Goal: Task Accomplishment & Management: Manage account settings

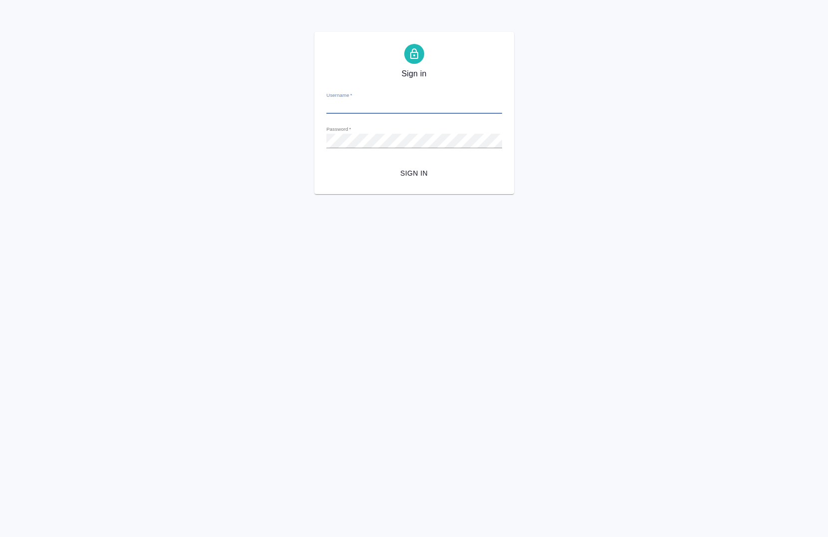
type input "[PERSON_NAME][EMAIL_ADDRESS][DOMAIN_NAME]"
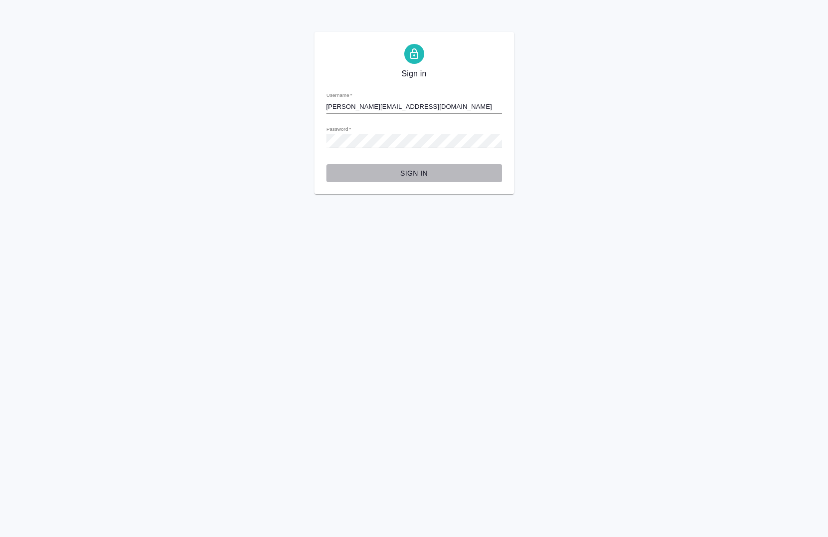
click at [416, 180] on button "Sign in" at bounding box center [415, 173] width 176 height 18
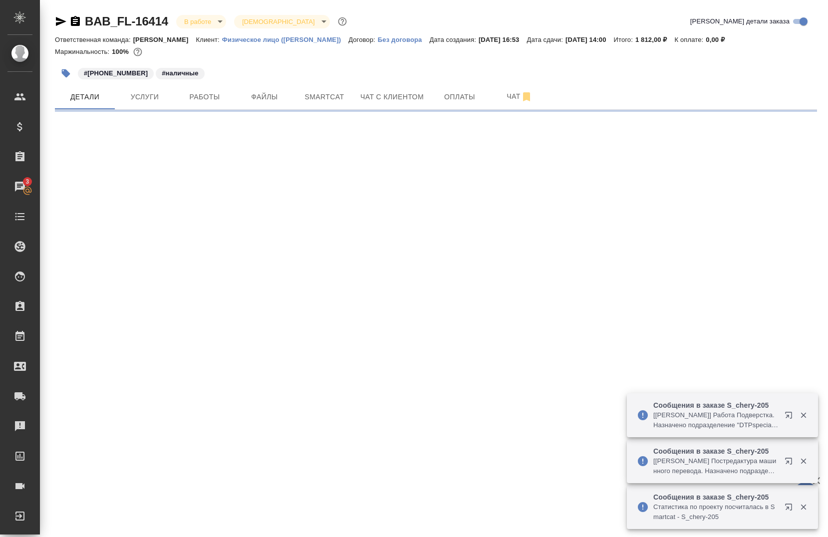
select select "RU"
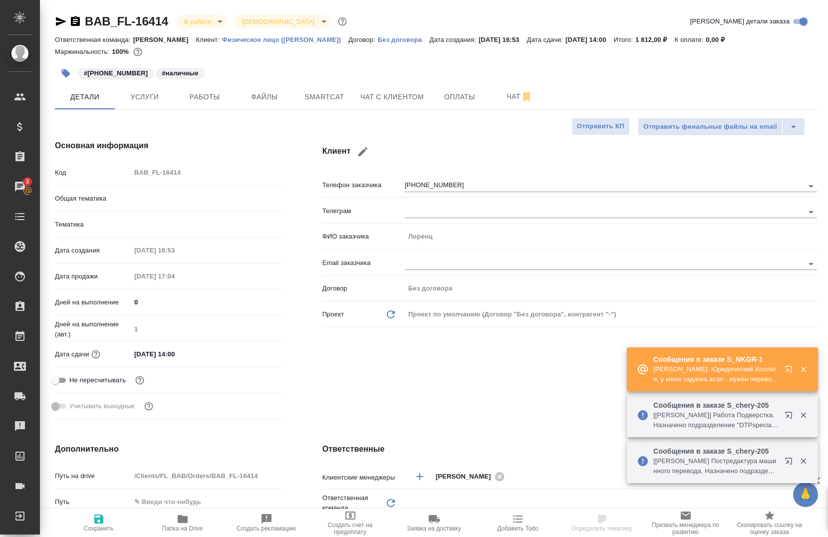
type textarea "x"
type input "Шаблонные документы"
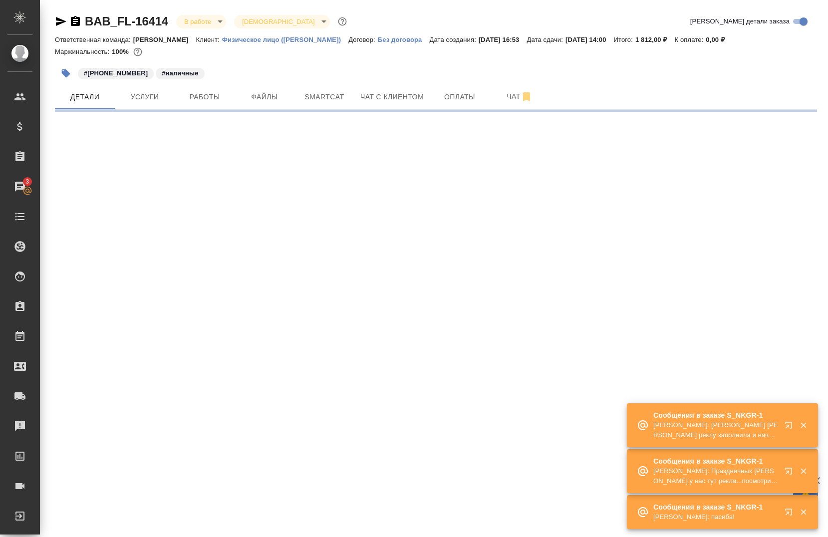
select select "RU"
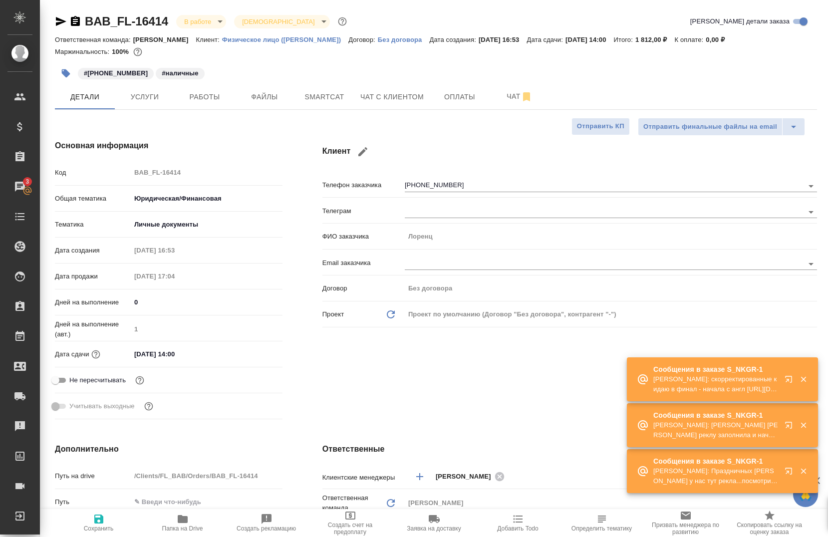
type textarea "x"
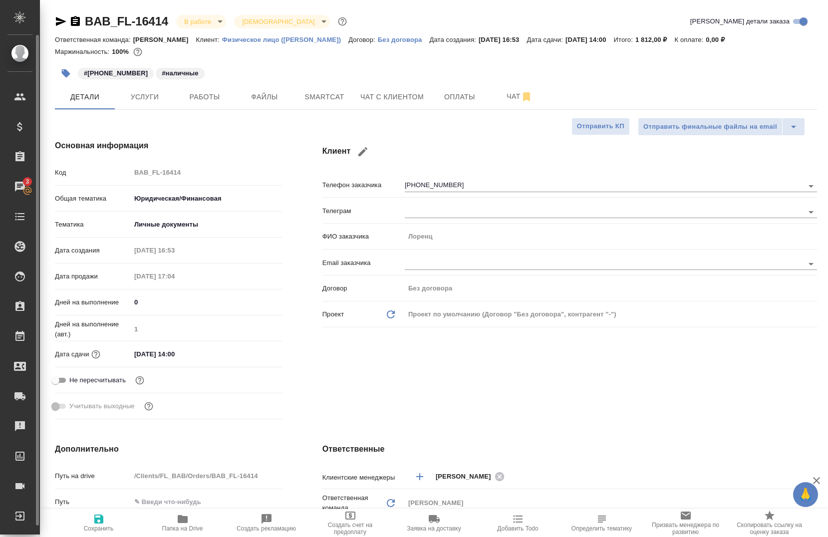
type textarea "x"
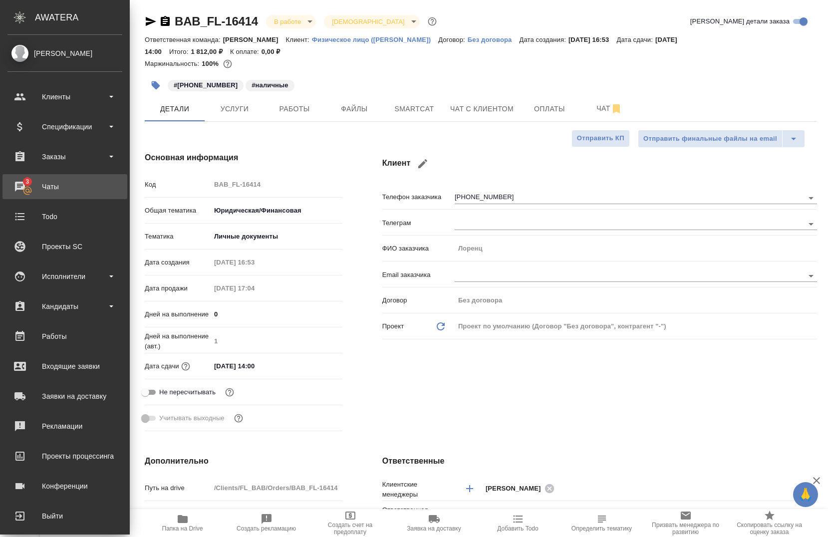
type textarea "x"
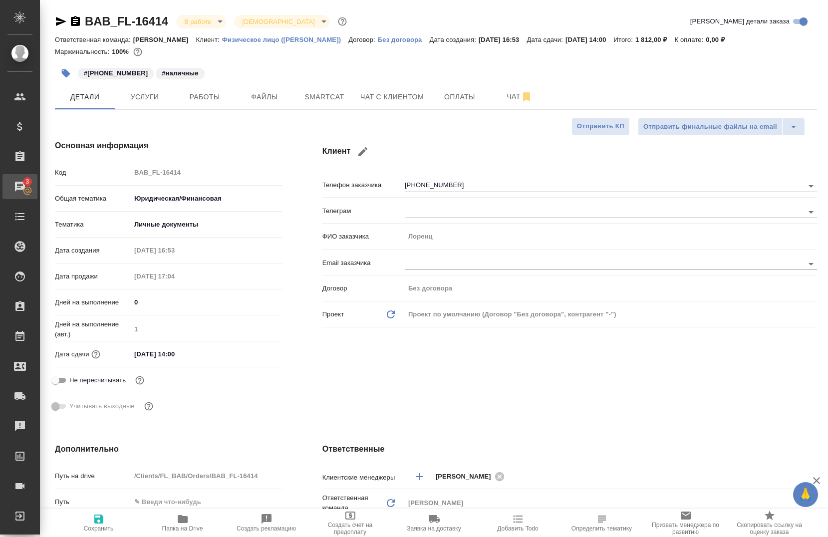
click at [20, 191] on div "Чаты" at bounding box center [7, 186] width 25 height 15
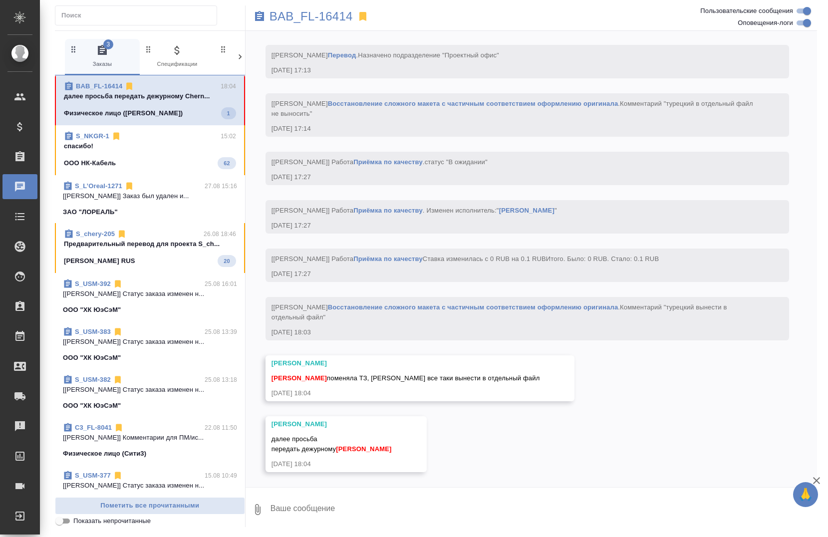
scroll to position [2101, 0]
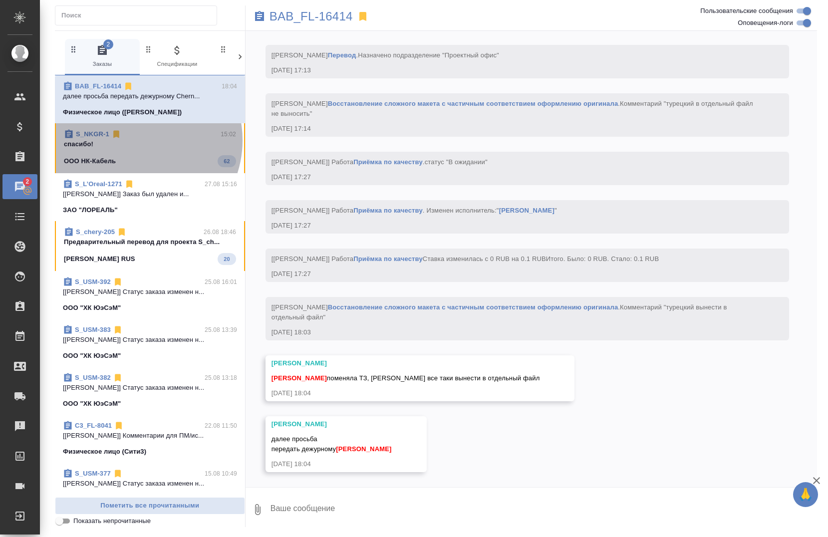
click at [135, 140] on p "спасибо!" at bounding box center [150, 144] width 172 height 10
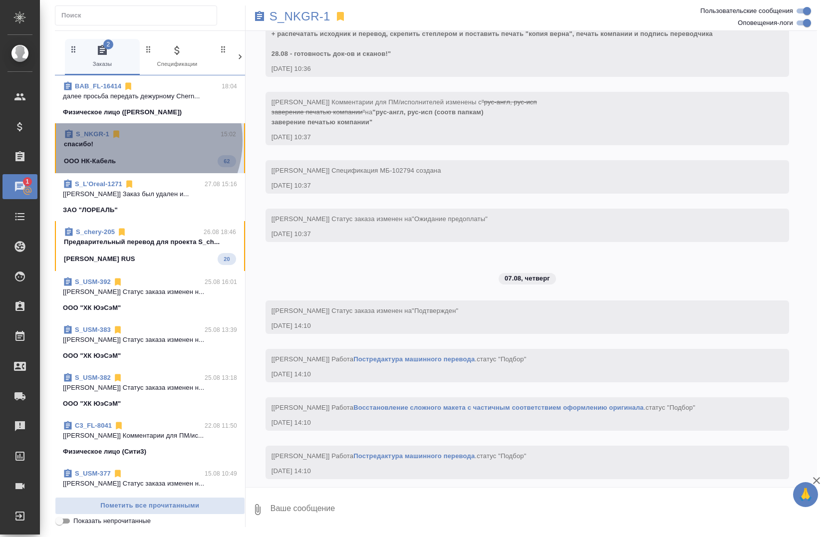
click at [135, 140] on p "спасибо!" at bounding box center [150, 144] width 172 height 10
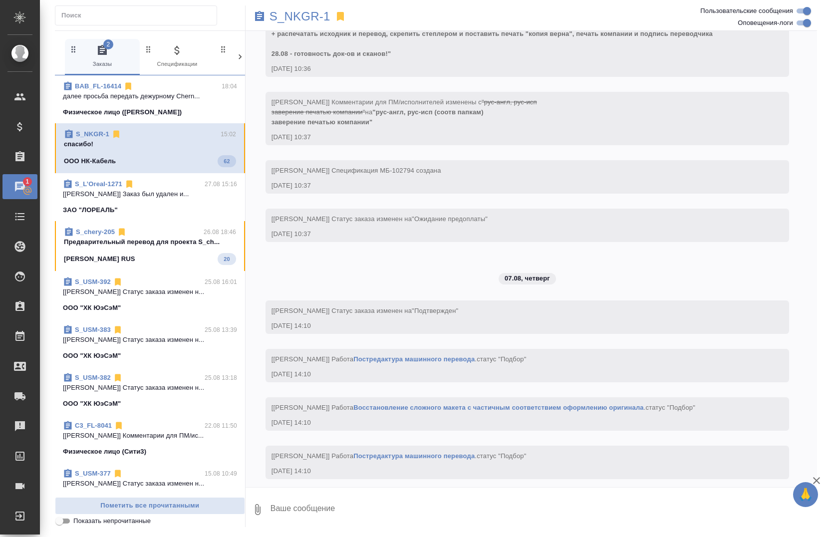
scroll to position [18812, 0]
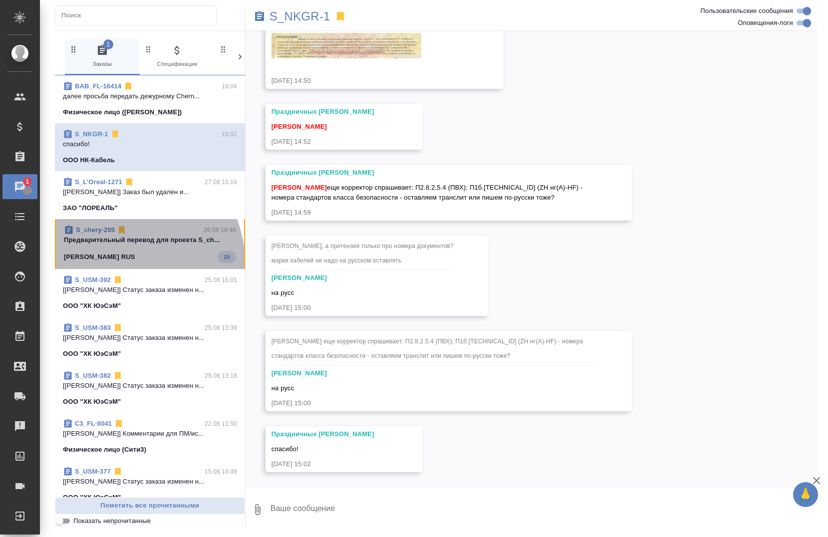
click at [117, 264] on div "S_chery-205 26.08 18:46 Предварительный перевод для проекта S_ch... Chery Autom…" at bounding box center [150, 244] width 190 height 50
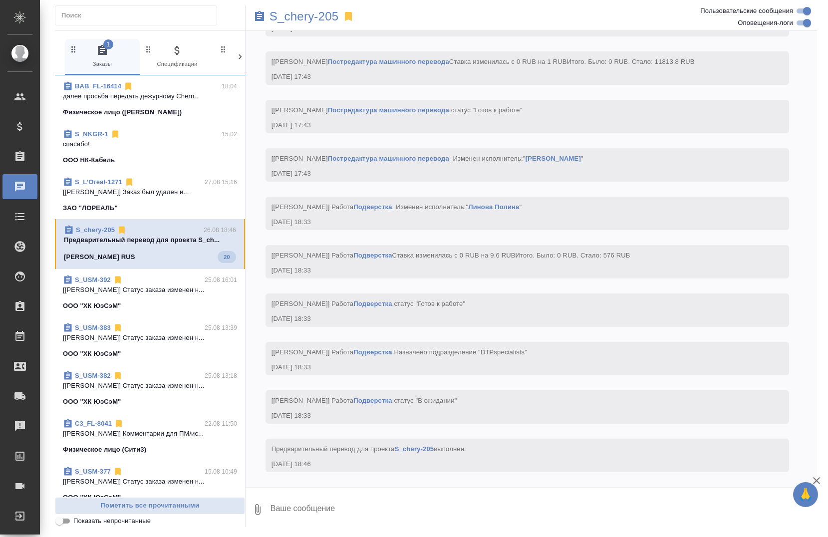
scroll to position [5114, 0]
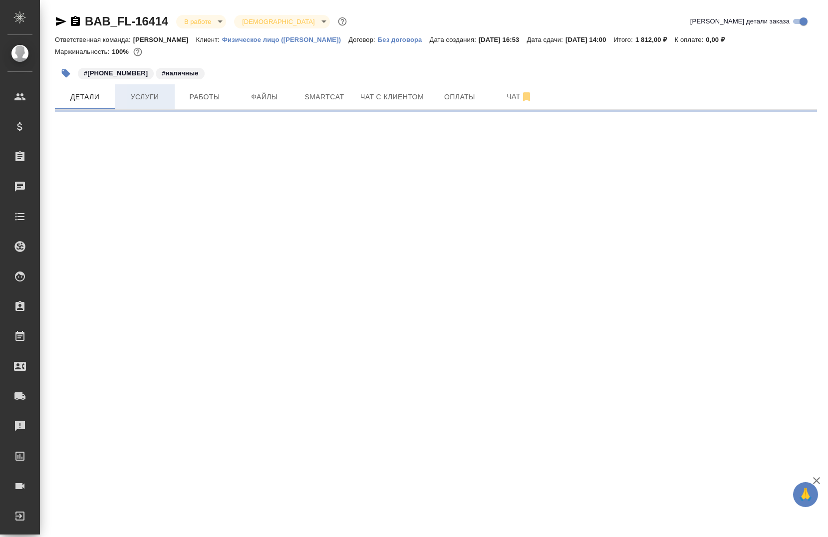
select select "RU"
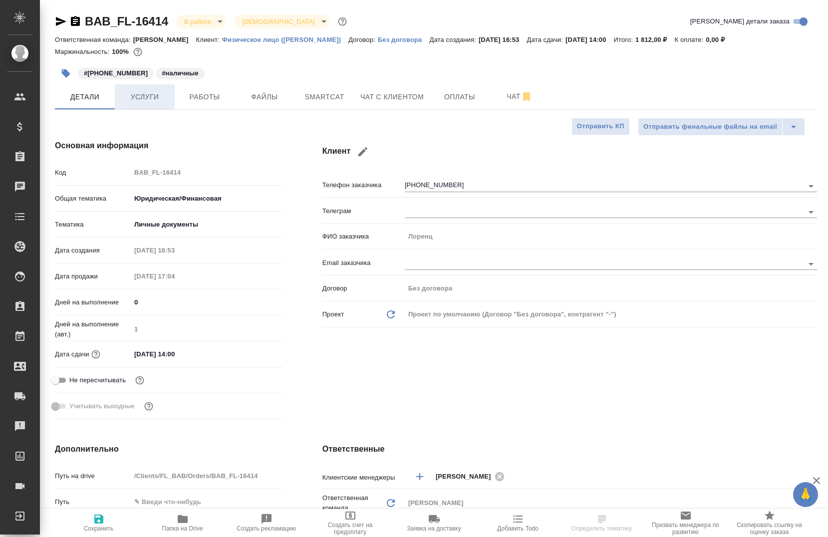
type textarea "x"
click at [148, 92] on span "Услуги" at bounding box center [145, 97] width 48 height 12
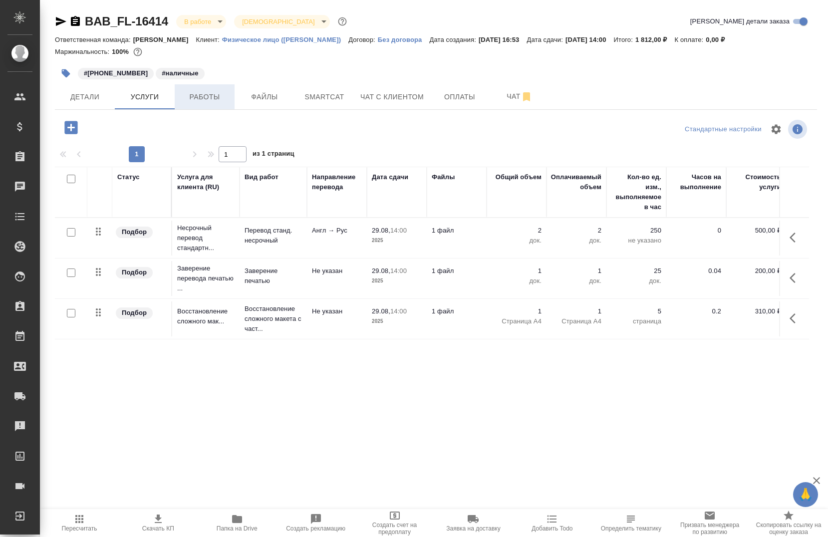
click at [196, 100] on span "Работы" at bounding box center [205, 97] width 48 height 12
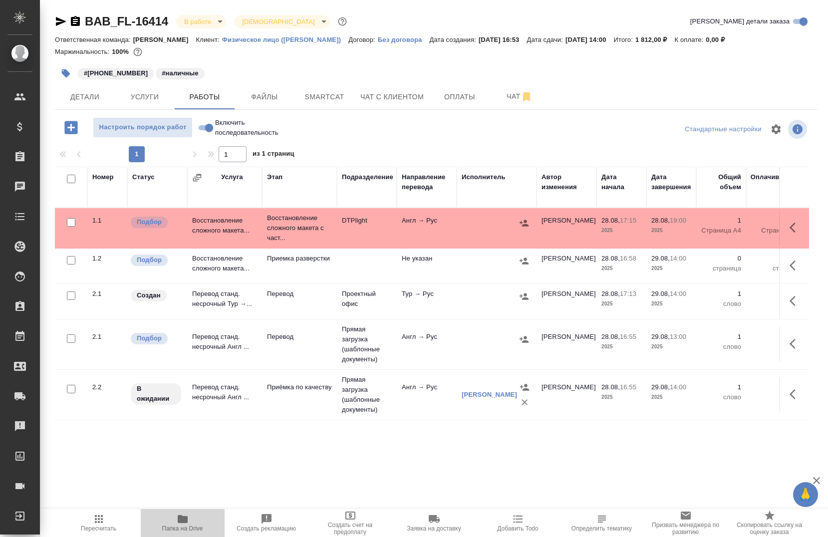
click at [174, 520] on span "Папка на Drive" at bounding box center [183, 522] width 72 height 19
click at [106, 97] on span "Детали" at bounding box center [85, 97] width 48 height 12
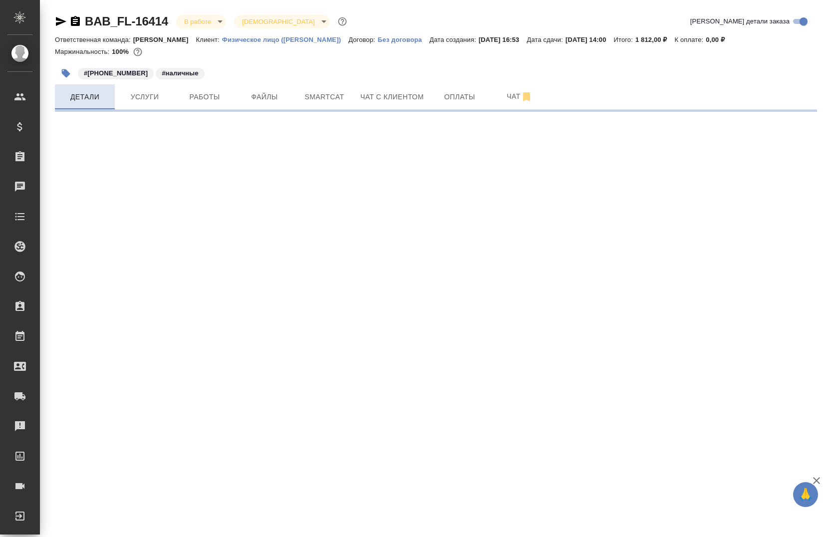
select select "RU"
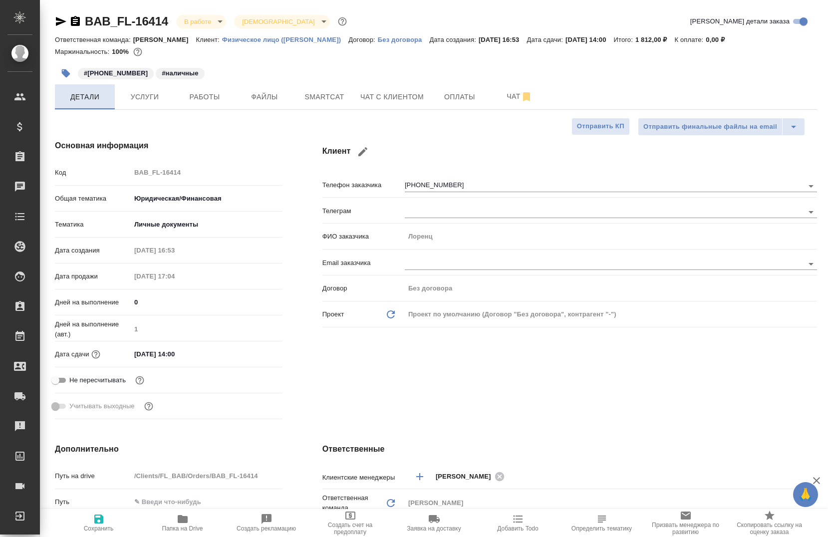
type textarea "x"
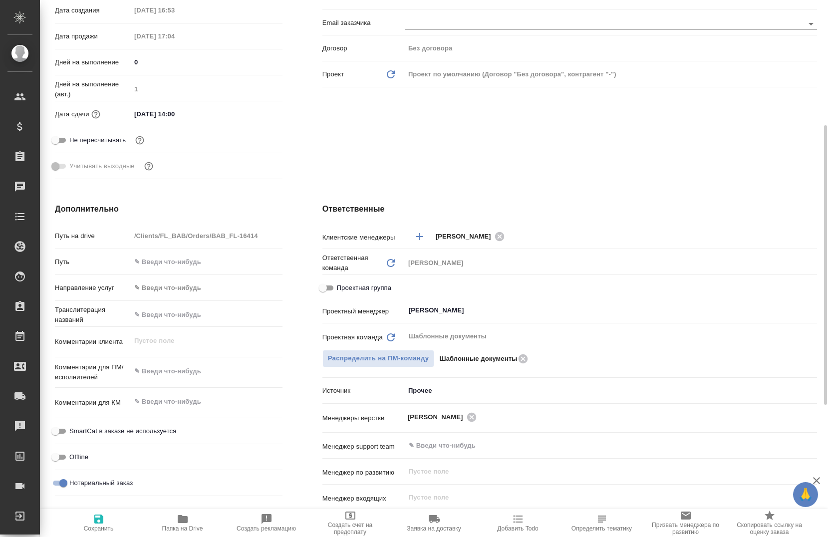
scroll to position [241, 0]
click at [329, 288] on input "Проектная группа" at bounding box center [323, 288] width 36 height 12
checkbox input "true"
type textarea "x"
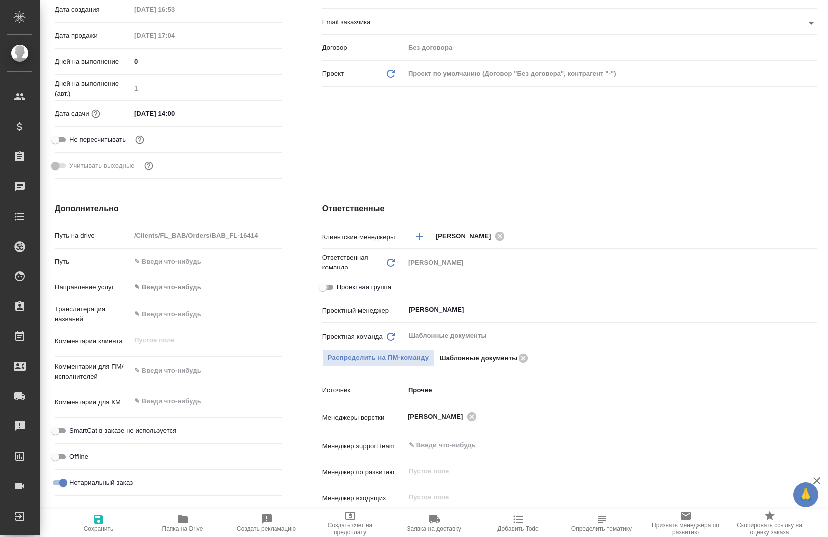
type textarea "x"
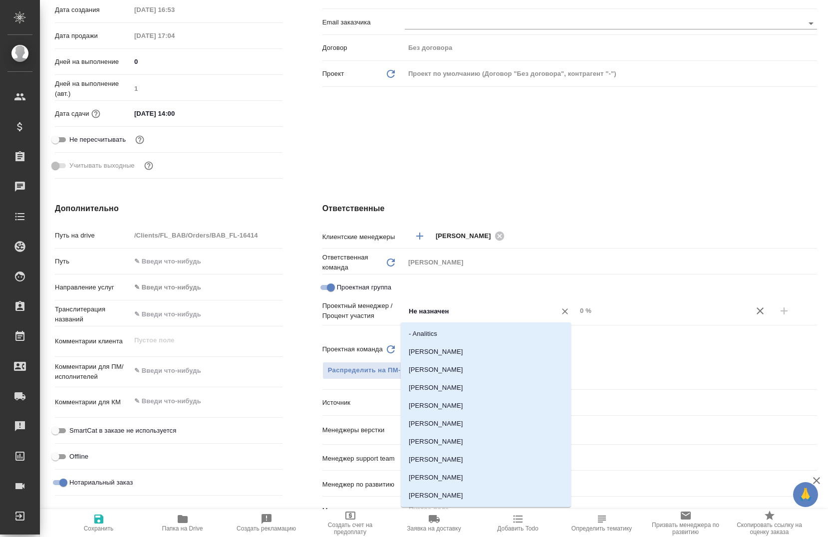
click at [473, 310] on input "Не назначен" at bounding box center [474, 311] width 132 height 12
type input "тара"
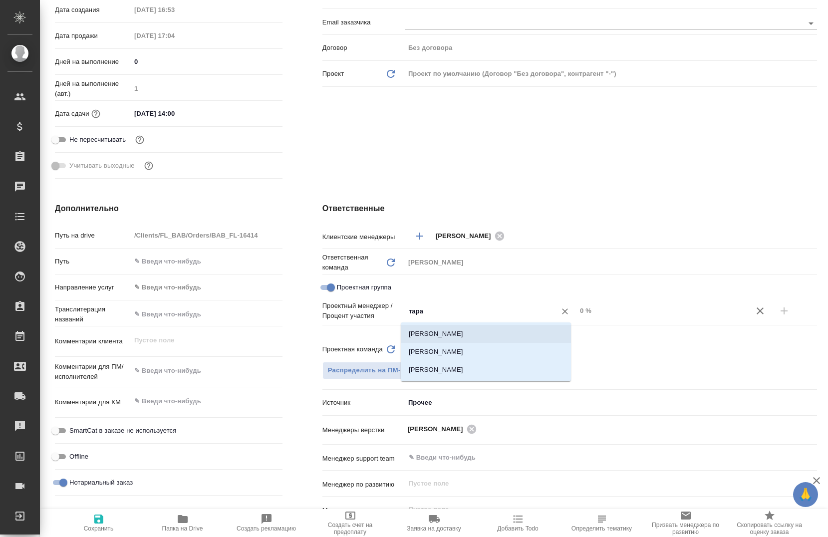
click at [461, 336] on li "Тарабановская Анастасия" at bounding box center [486, 334] width 170 height 18
type textarea "x"
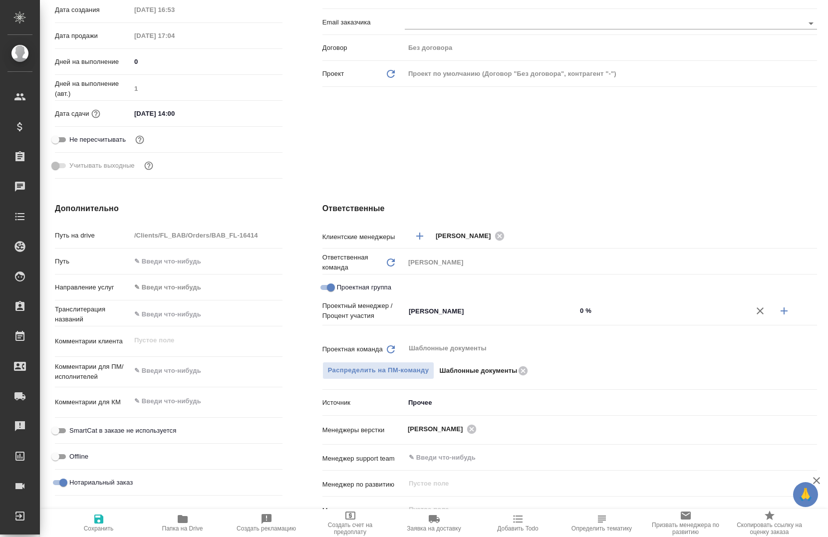
click at [579, 311] on input "0 %" at bounding box center [663, 311] width 172 height 14
type textarea "x"
click at [498, 313] on input "Тарабановская Анастасия" at bounding box center [474, 311] width 132 height 12
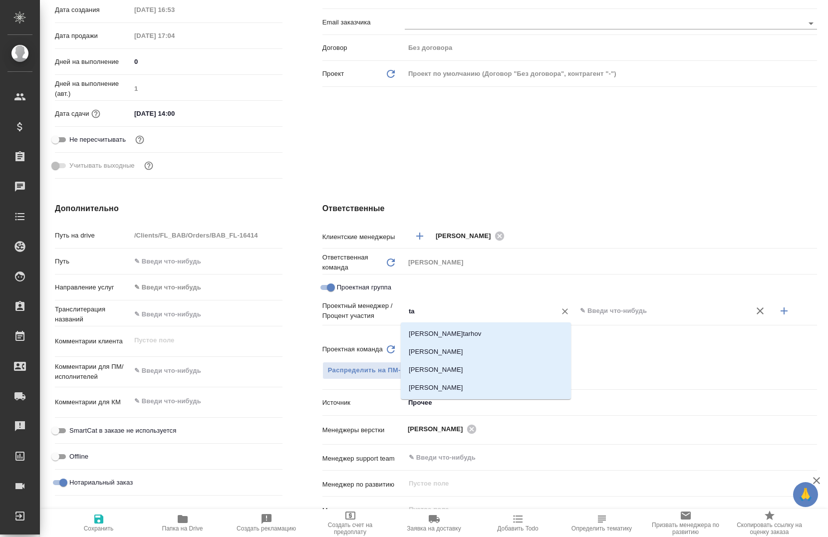
type input "t"
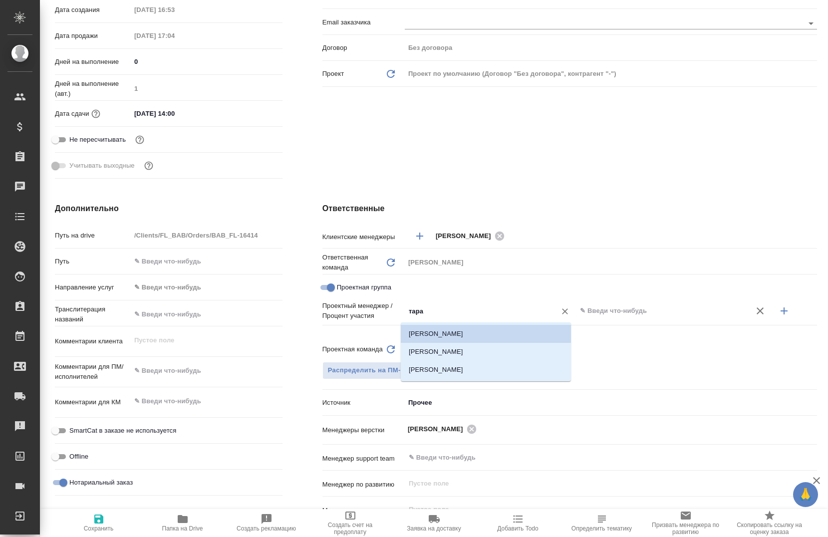
click at [450, 329] on li "Тарабановская Анастасия" at bounding box center [486, 334] width 170 height 18
type input "Тарабановская Анастасия"
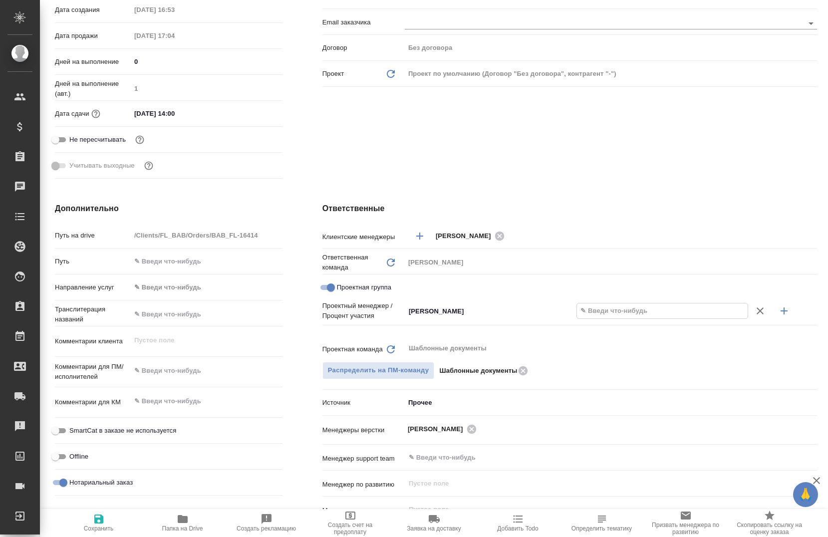
click at [626, 314] on input "text" at bounding box center [662, 311] width 171 height 14
type input "60 %"
type textarea "x"
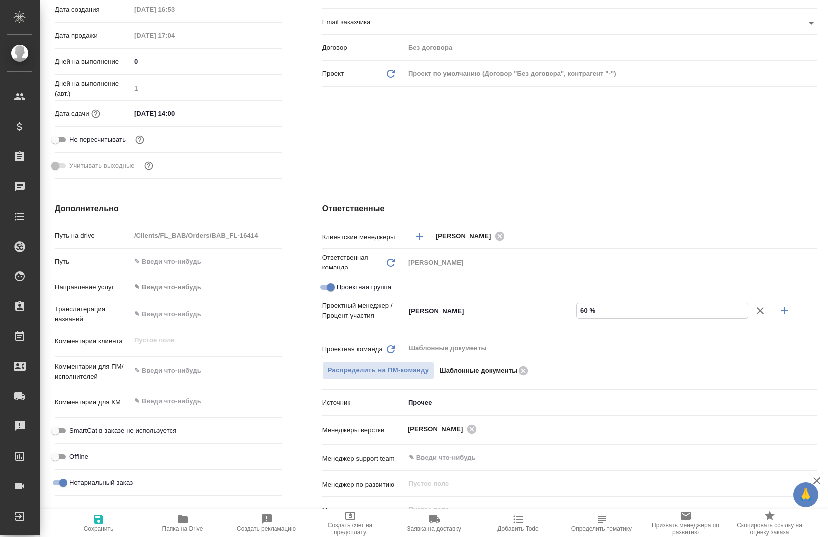
click at [778, 308] on icon "button" at bounding box center [784, 311] width 12 height 12
type textarea "x"
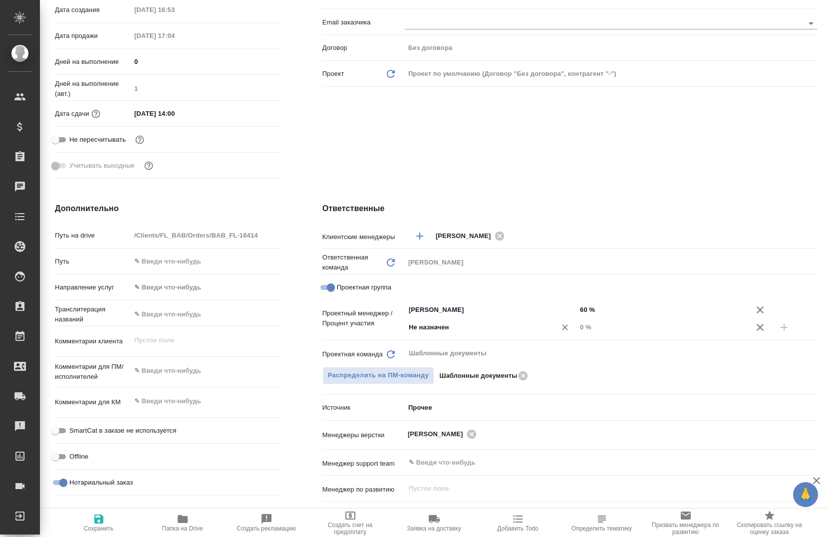
click at [469, 333] on input "Не назначен" at bounding box center [474, 328] width 132 height 12
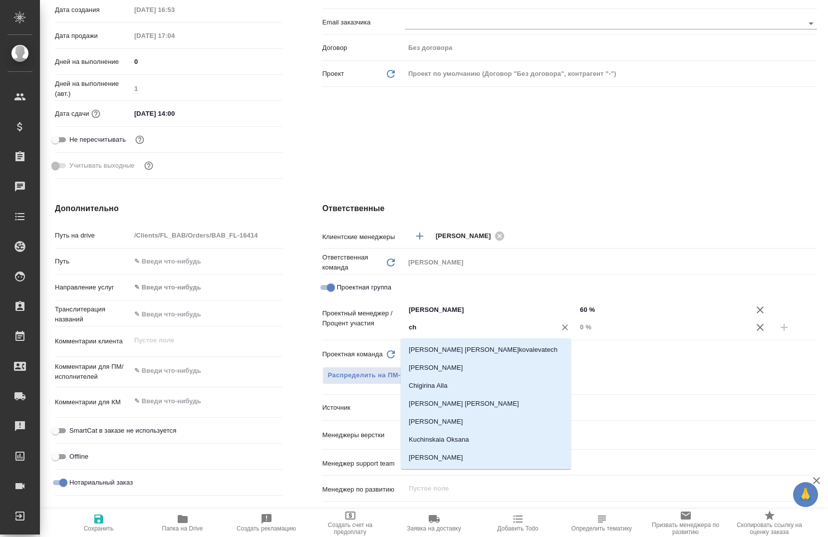
type input "che"
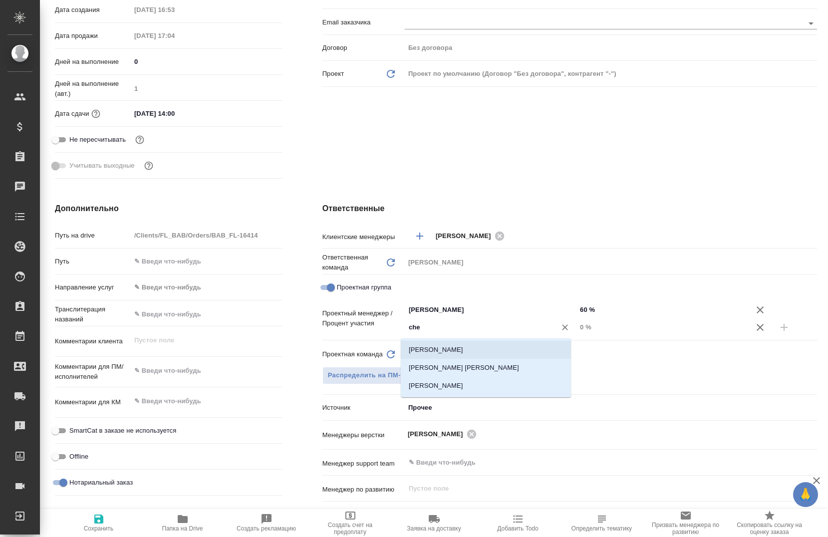
click at [457, 347] on li "[PERSON_NAME]" at bounding box center [486, 350] width 170 height 18
type textarea "x"
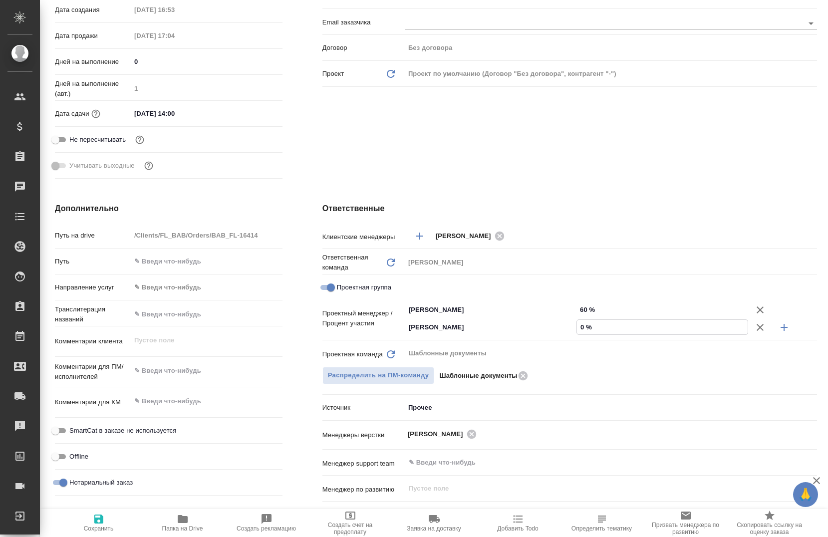
click at [577, 330] on input "0 %" at bounding box center [662, 327] width 171 height 14
type textarea "x"
type input "40 %"
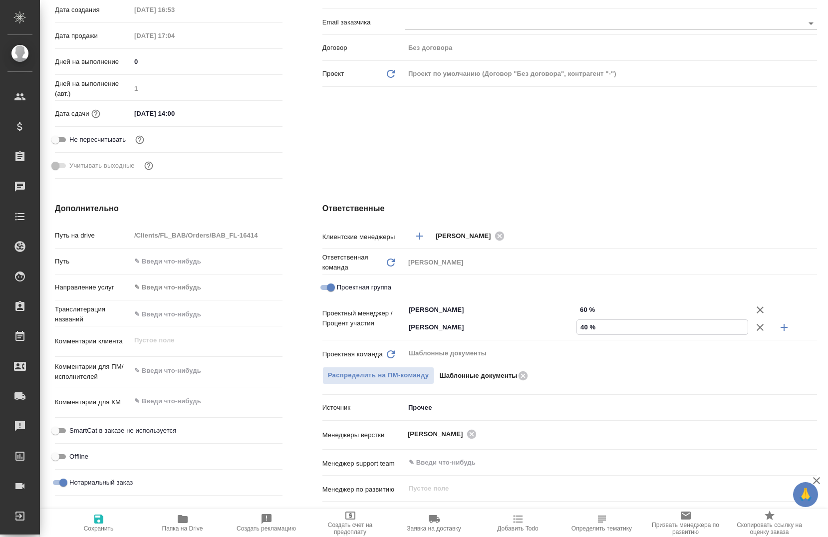
type textarea "x"
type input "400 %"
type textarea "x"
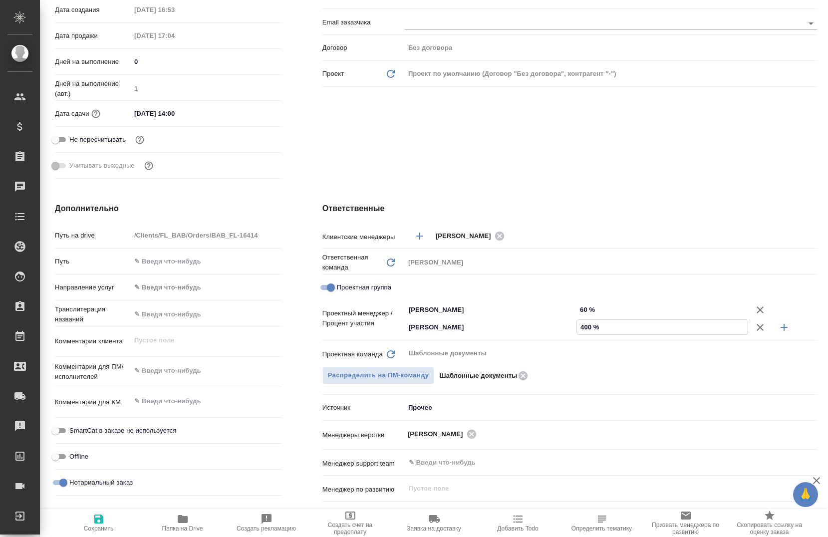
type textarea "x"
type input "40 %"
type textarea "x"
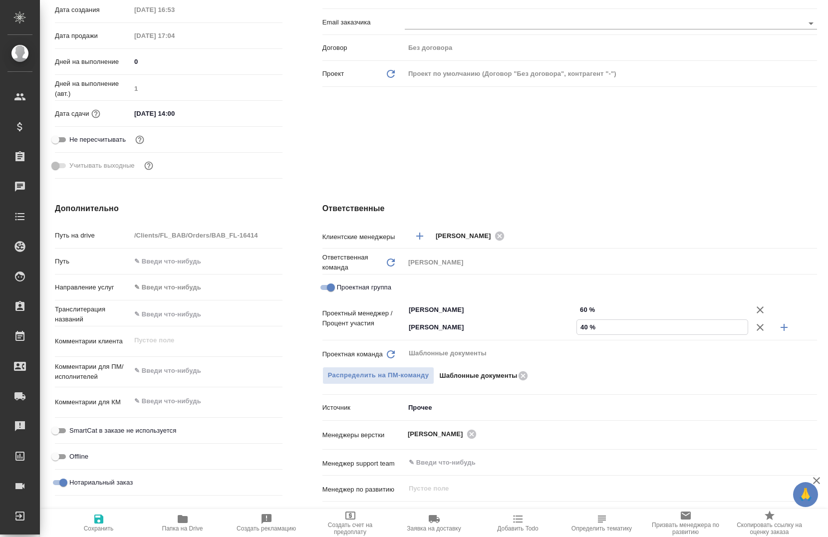
type textarea "x"
type input "4 %"
type textarea "x"
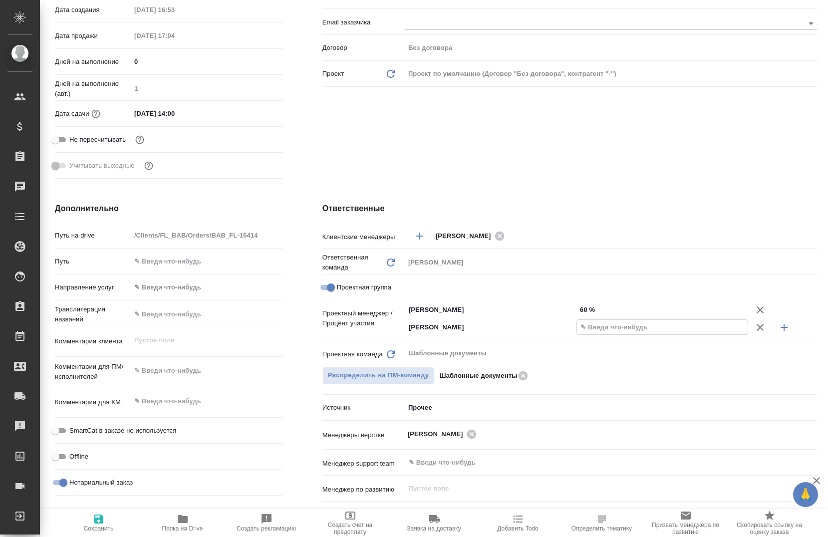
type textarea "x"
type input "80 %"
type textarea "x"
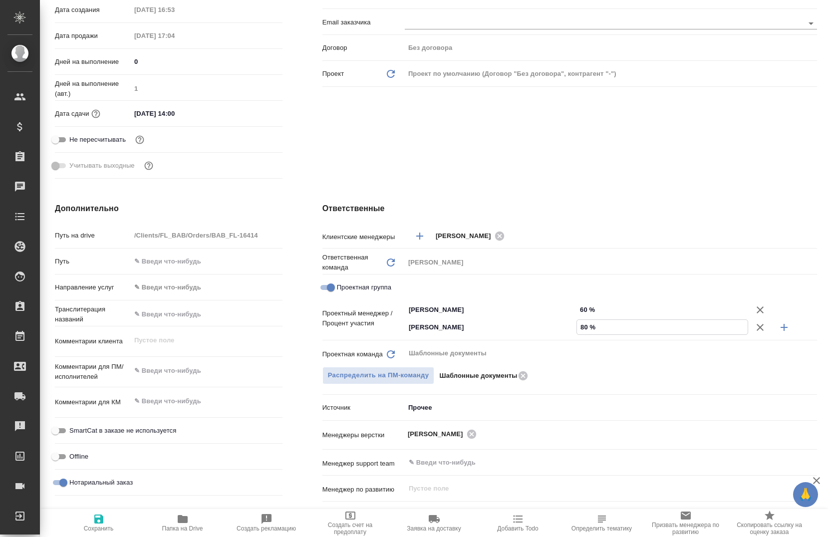
type textarea "x"
type input "80 %"
click at [578, 303] on input "60 %" at bounding box center [662, 310] width 171 height 14
type input "0 %"
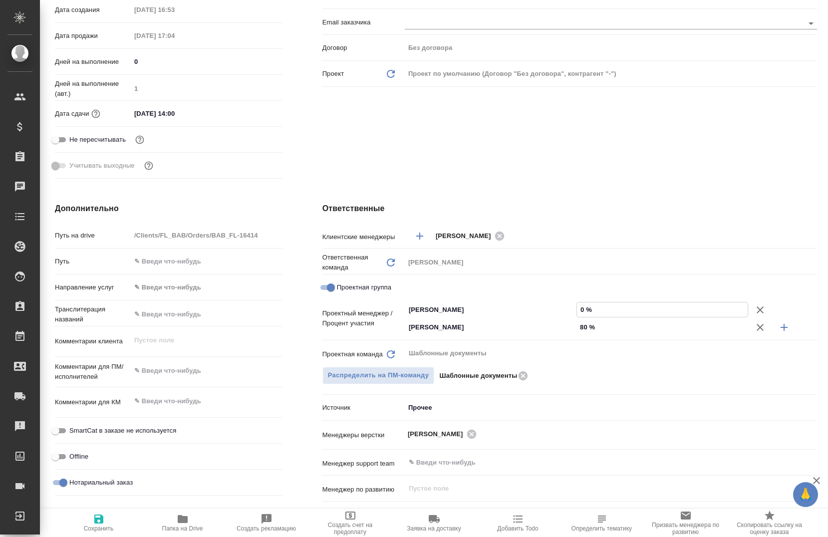
type textarea "x"
type input "20 %"
type textarea "x"
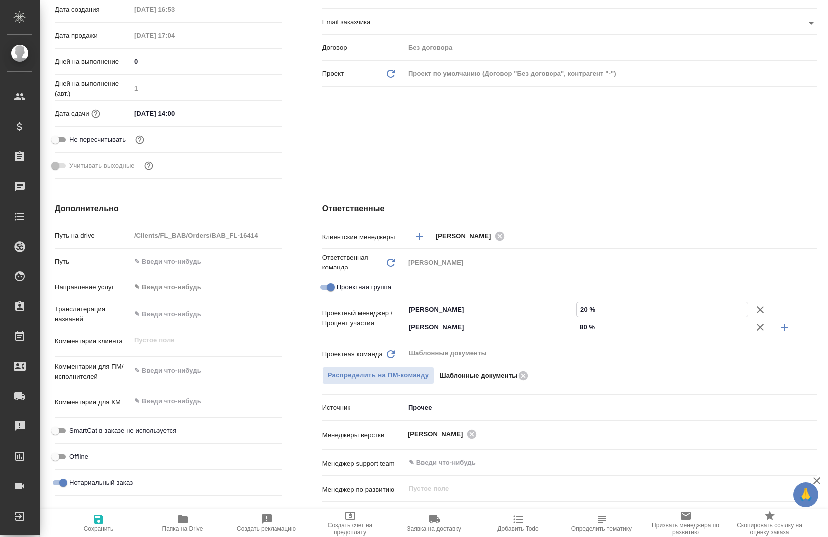
type textarea "x"
type input "20 %"
click at [600, 102] on div "Клиент Телефон заказчика +905376657005 Телеграм ФИО заказчика Лоренц Email зака…" at bounding box center [570, 41] width 535 height 324
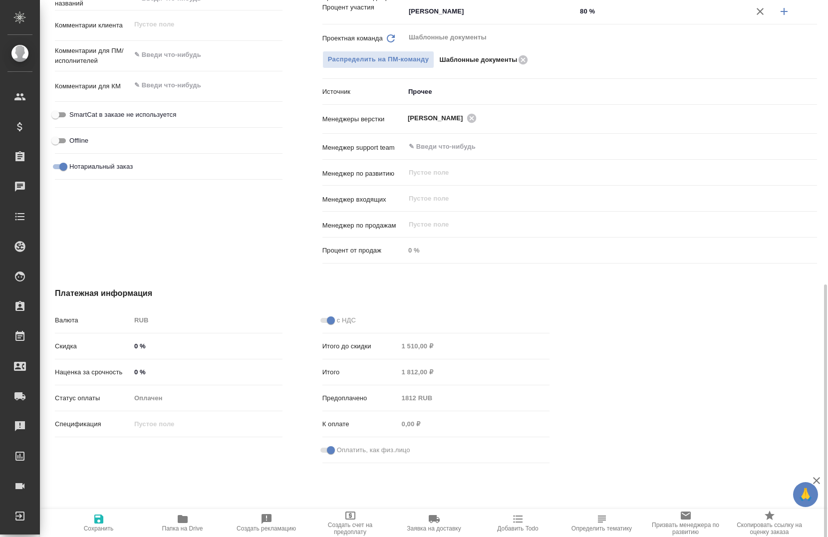
scroll to position [559, 0]
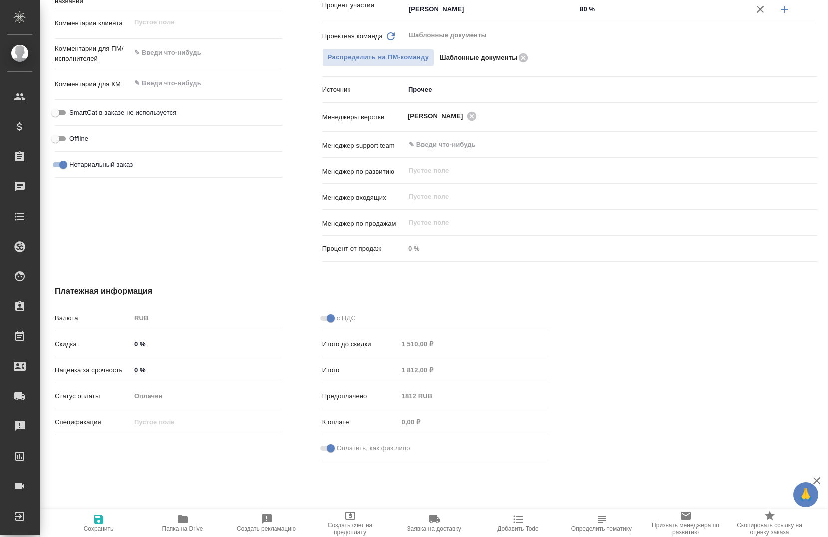
click at [102, 527] on span "Сохранить" at bounding box center [99, 528] width 30 height 7
type textarea "x"
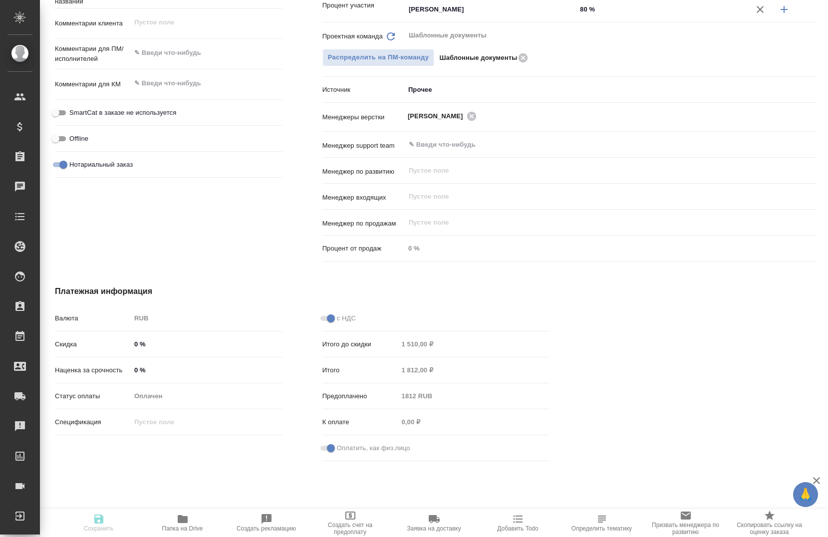
type textarea "x"
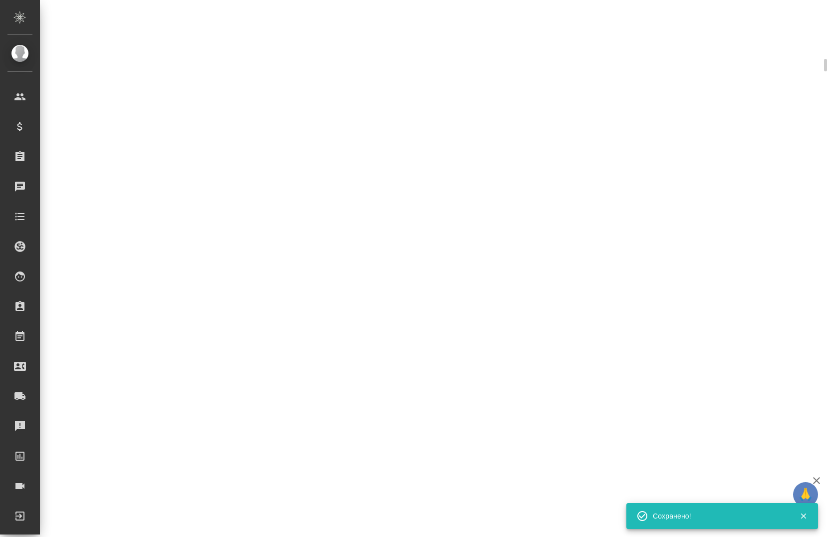
scroll to position [551, 0]
select select "RU"
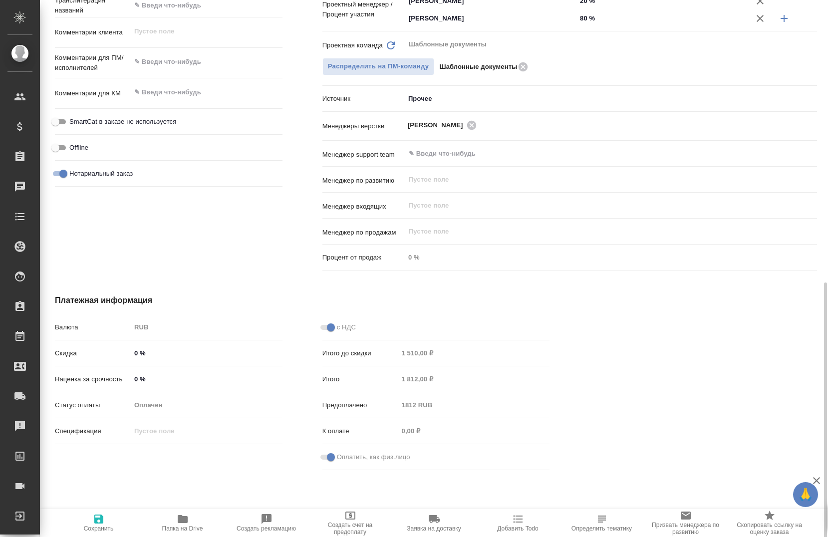
type textarea "x"
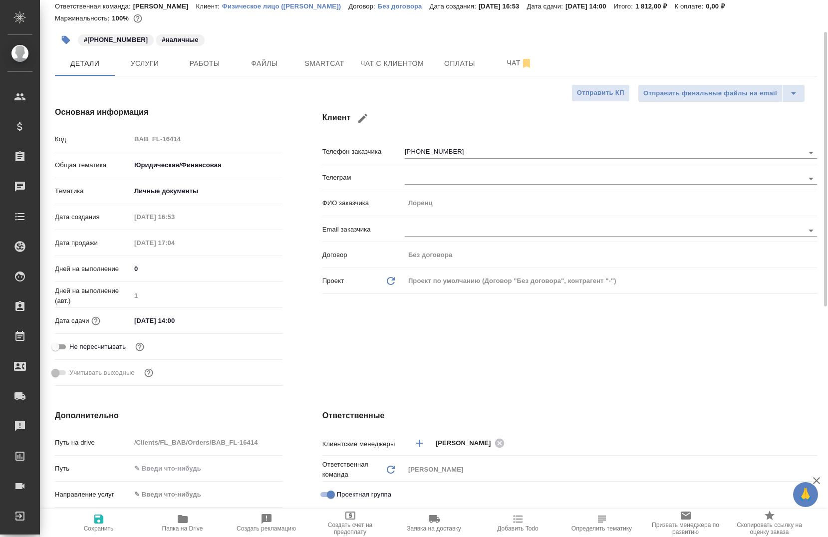
scroll to position [0, 0]
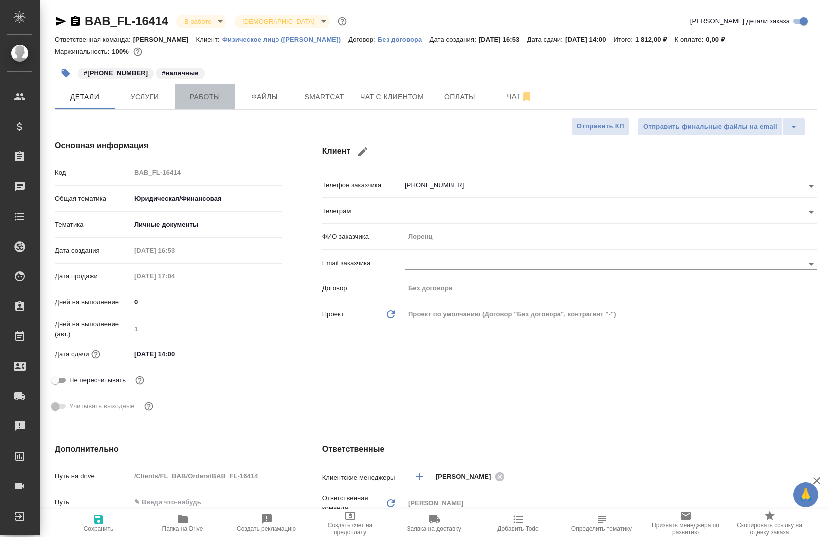
click at [201, 103] on button "Работы" at bounding box center [205, 96] width 60 height 25
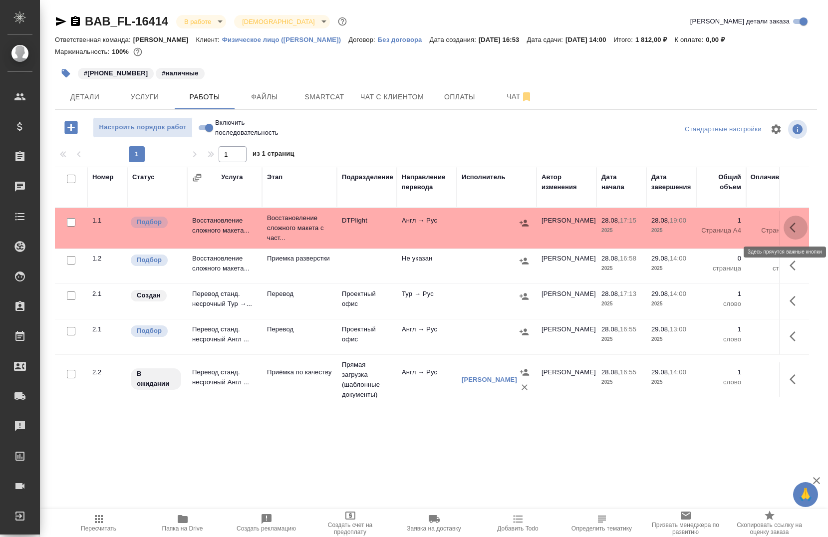
click at [784, 220] on button "button" at bounding box center [796, 228] width 24 height 24
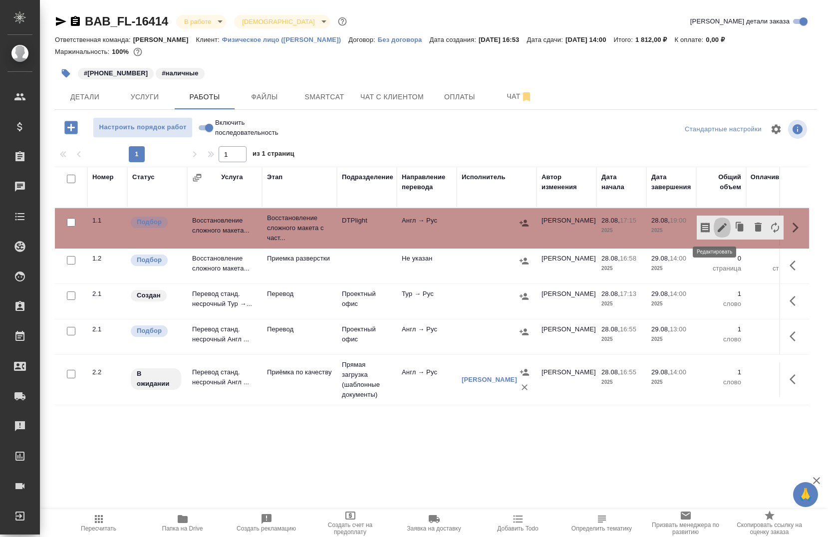
click at [718, 232] on icon "button" at bounding box center [722, 227] width 9 height 9
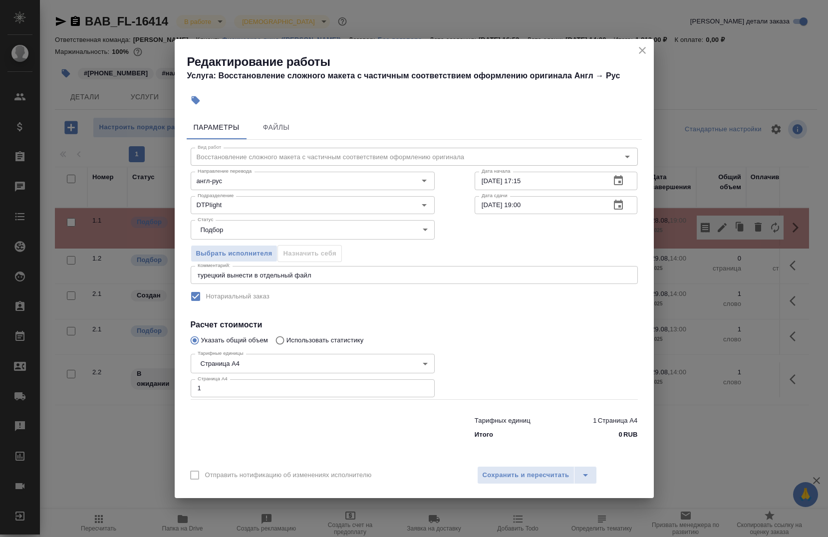
click at [332, 280] on div "турецкий вынести в отдельный файл x Комментарий:" at bounding box center [414, 275] width 447 height 18
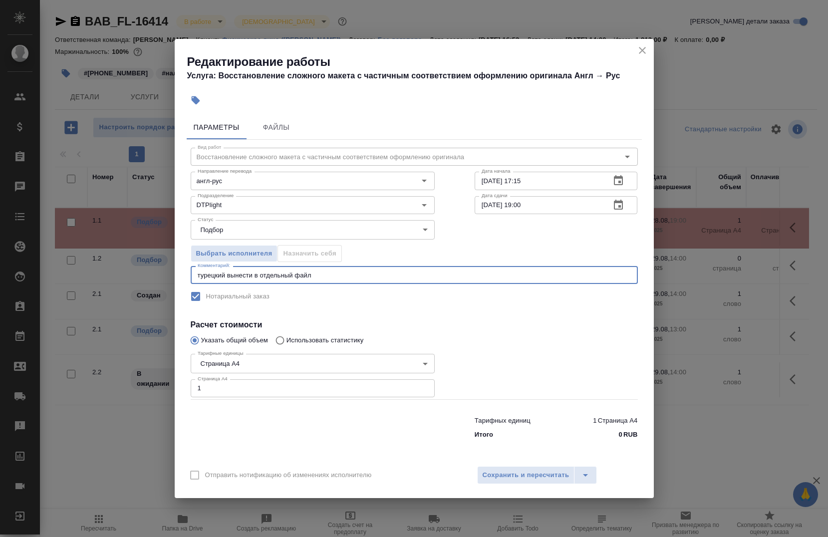
click at [325, 275] on textarea "турецкий вынести в отдельный файл" at bounding box center [414, 275] width 433 height 7
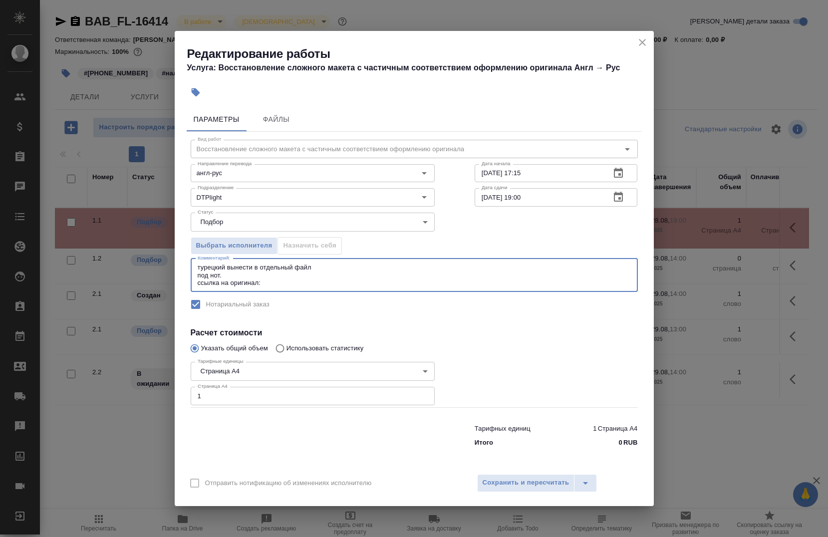
paste textarea "https://drive.awatera.com/s/XzQftS5WQo39qsx"
type textarea "турецкий вынести в отдельный файл под нот. ссылка на оригинал:https://drive.awa…"
click at [541, 170] on input "28.08.2025 17:15" at bounding box center [539, 173] width 128 height 18
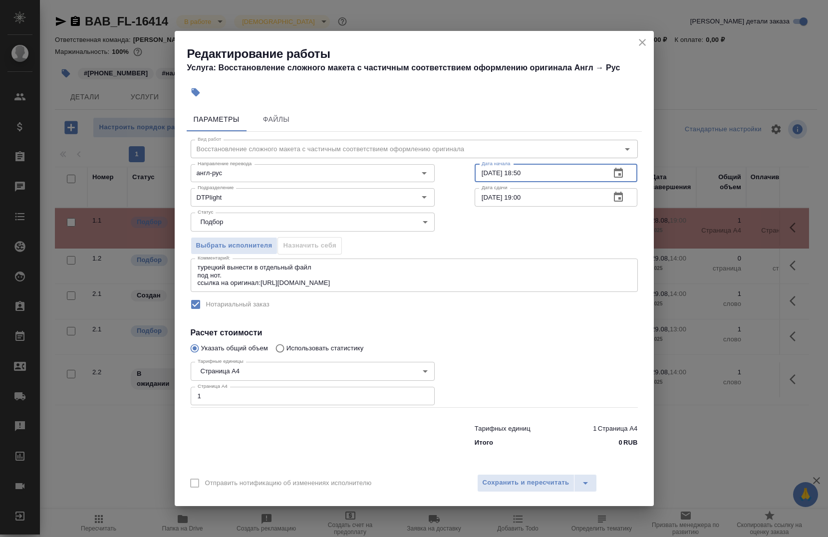
type input "28.08.2025 18:50"
click at [546, 203] on input "28.08.2025 19:00" at bounding box center [539, 197] width 128 height 18
type input "28.08.2025 21:00"
click at [533, 473] on div "Отправить нотификацию об изменениях исполнителю Сохранить и пересчитать" at bounding box center [414, 487] width 479 height 38
click at [527, 484] on span "Сохранить и пересчитать" at bounding box center [526, 482] width 87 height 11
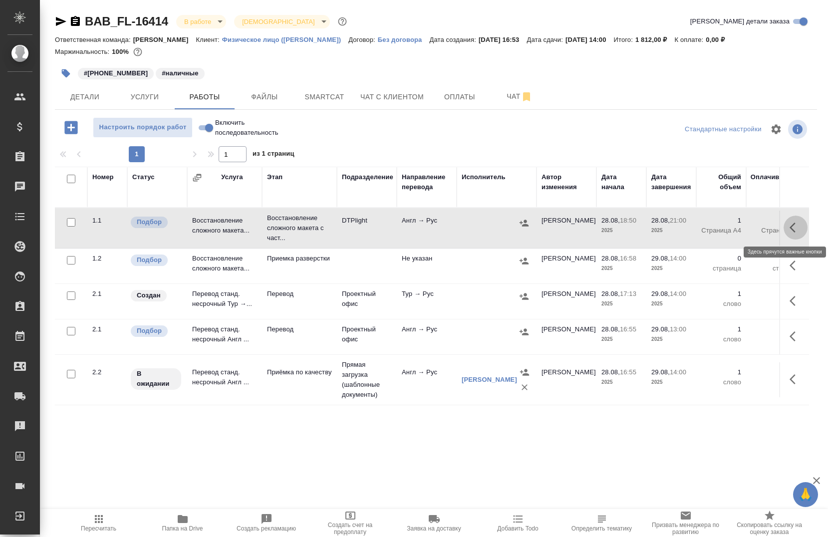
click at [790, 231] on icon "button" at bounding box center [796, 228] width 12 height 12
click at [702, 226] on icon "button" at bounding box center [705, 228] width 9 height 10
click at [317, 536] on button "Создать счет на предоплату" at bounding box center [351, 523] width 84 height 28
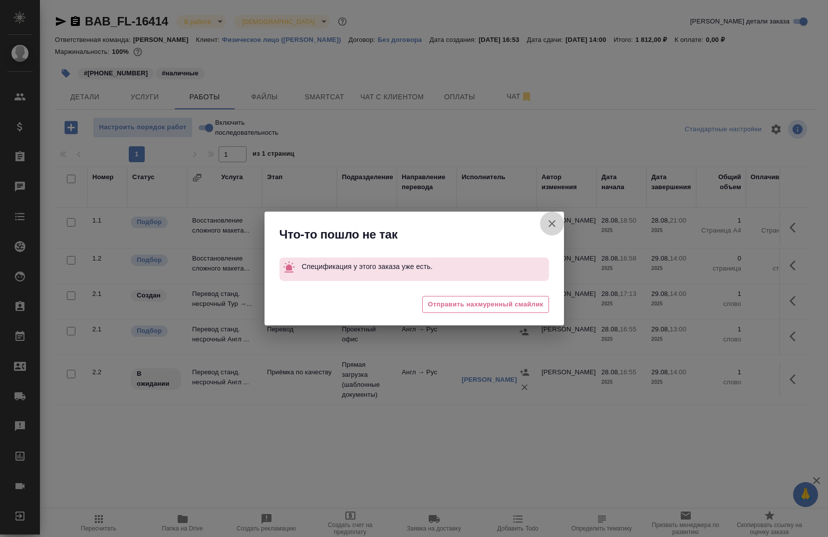
click at [552, 223] on icon "button" at bounding box center [552, 223] width 7 height 7
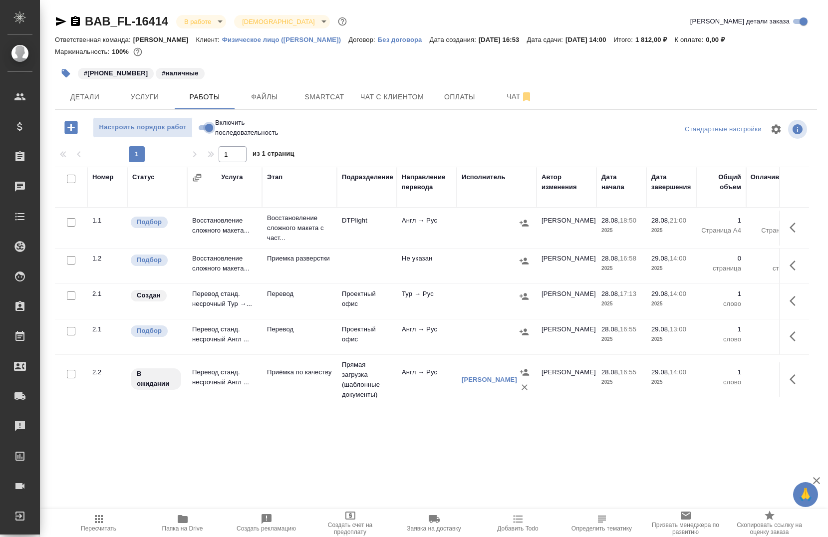
click at [208, 128] on input "Включить последовательность" at bounding box center [209, 128] width 36 height 12
checkbox input "true"
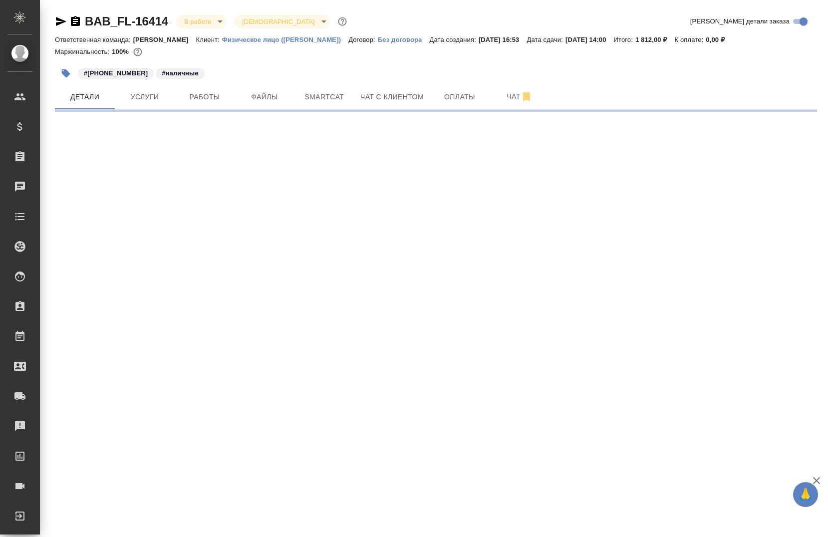
select select "RU"
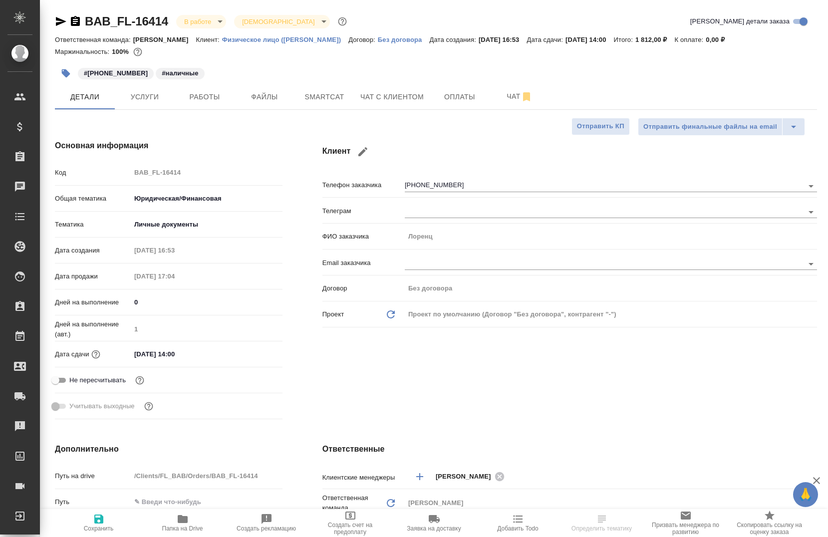
type textarea "x"
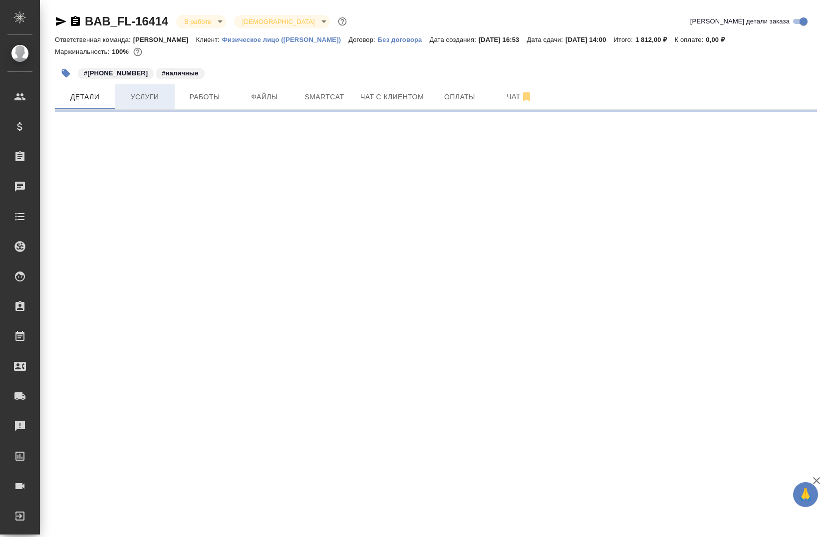
select select "RU"
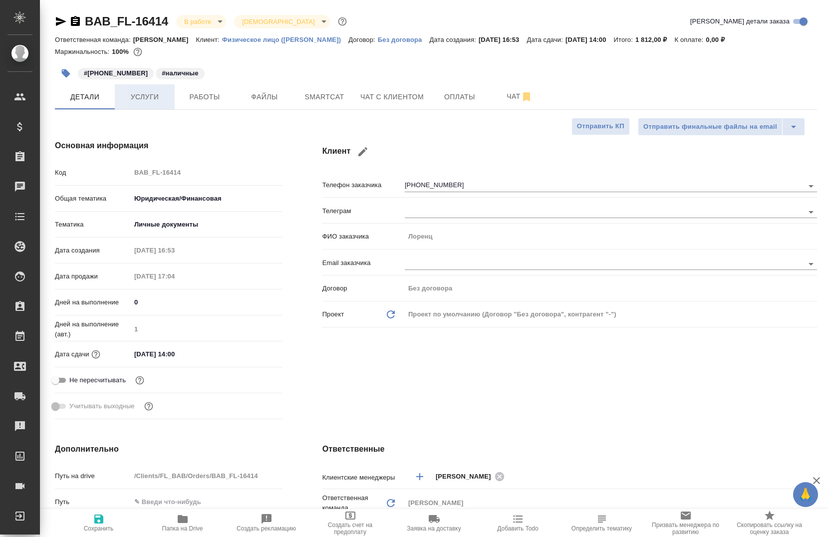
type textarea "x"
click at [195, 97] on span "Работы" at bounding box center [205, 97] width 48 height 12
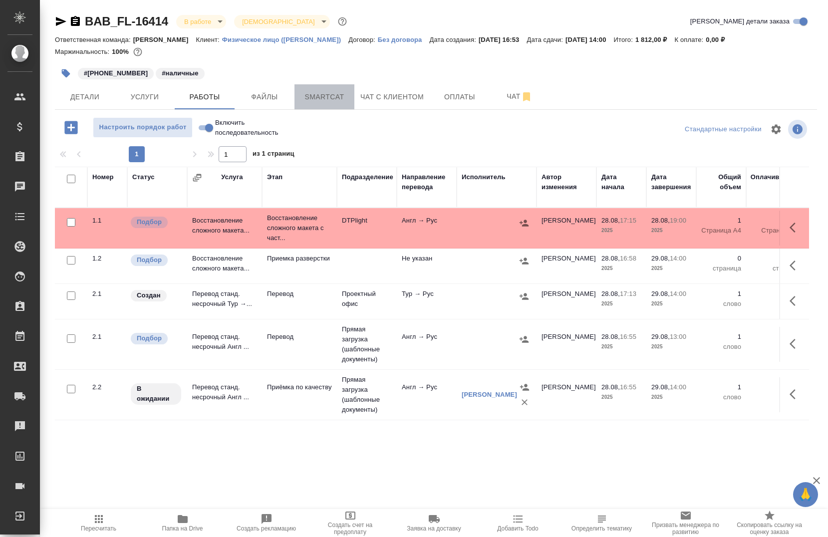
click at [325, 92] on span "Smartcat" at bounding box center [325, 97] width 48 height 12
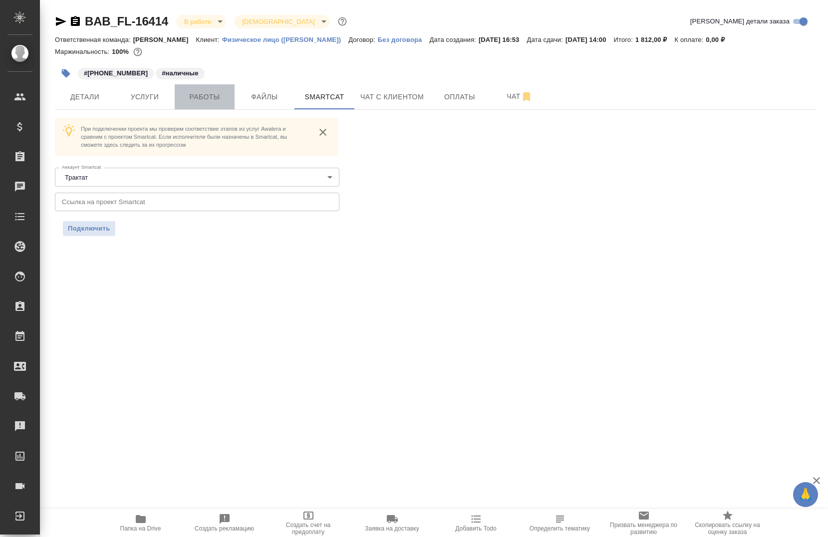
click at [204, 95] on span "Работы" at bounding box center [205, 97] width 48 height 12
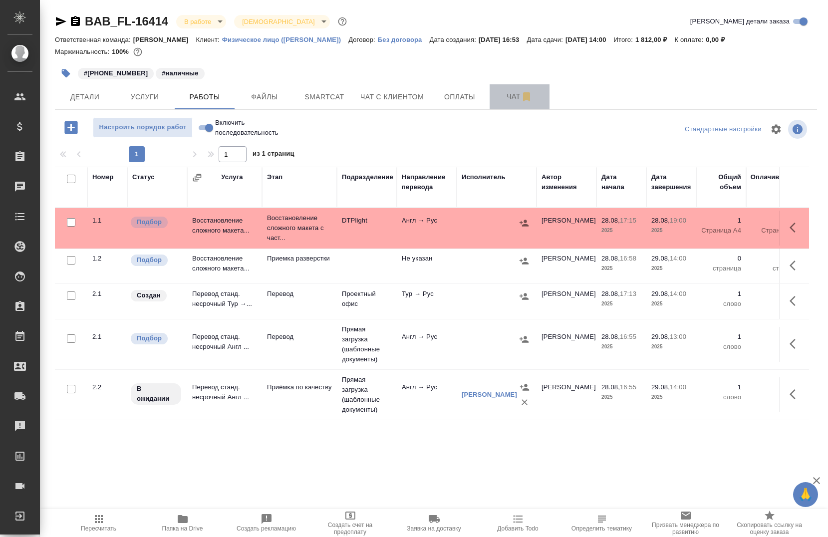
click at [514, 107] on button "Чат" at bounding box center [520, 96] width 60 height 25
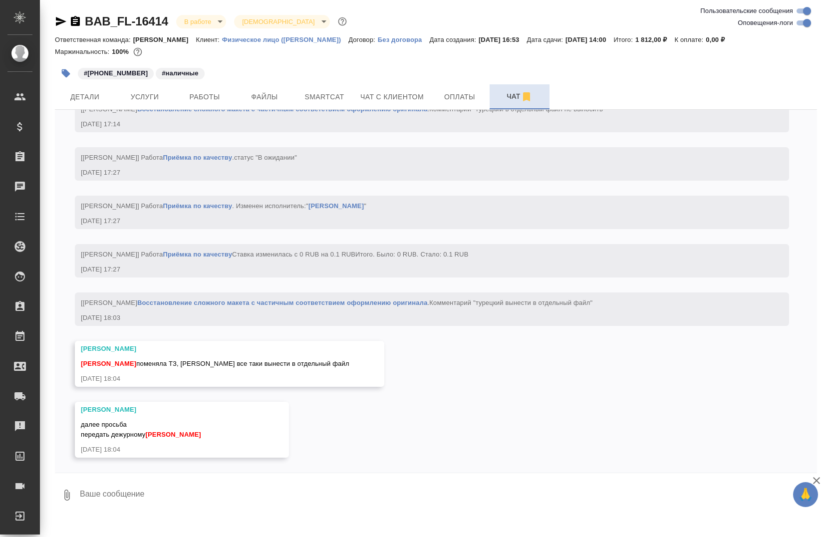
scroll to position [2124, 0]
click at [805, 21] on input "Оповещения-логи" at bounding box center [807, 23] width 36 height 12
checkbox input "false"
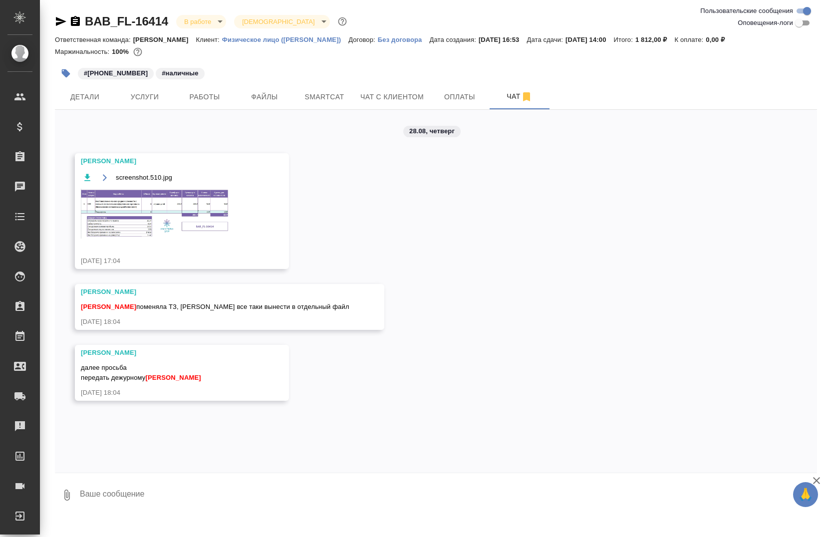
click at [160, 223] on img at bounding box center [156, 214] width 150 height 50
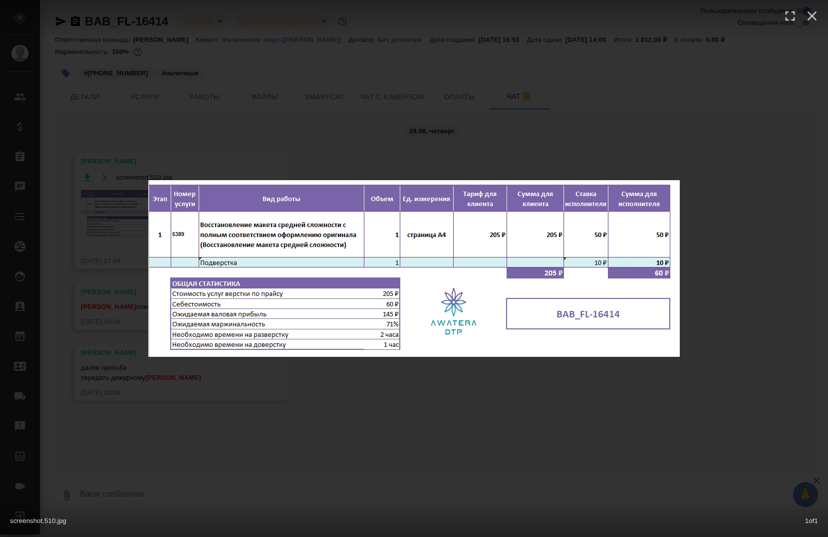
click at [735, 230] on div "screenshot.510.jpg 1 of 1" at bounding box center [414, 268] width 828 height 537
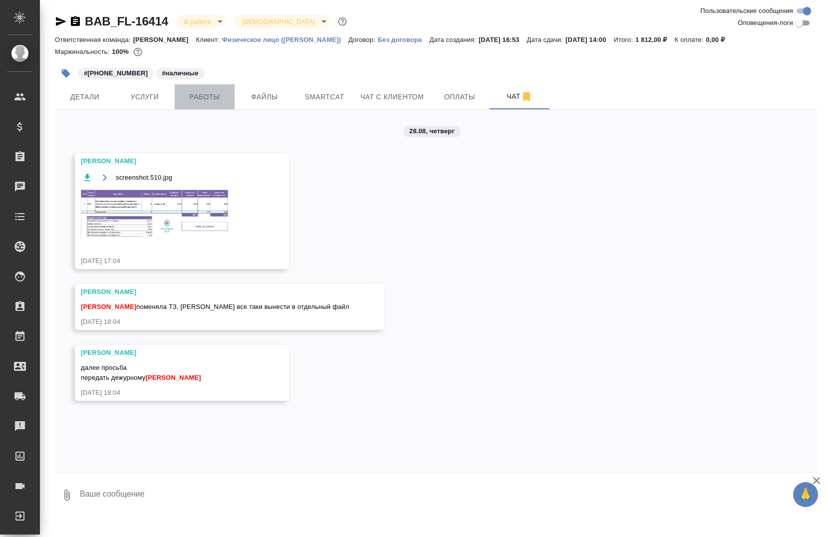
click at [206, 92] on span "Работы" at bounding box center [205, 97] width 48 height 12
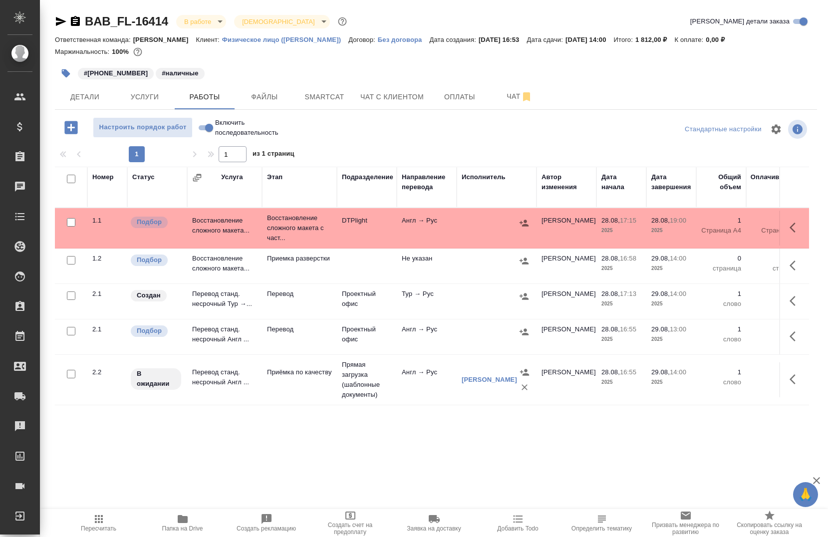
click at [60, 19] on icon "button" at bounding box center [61, 21] width 10 height 9
click at [396, 454] on div "Номер Статус Услуга Этап Подразделение Направление перевода Исполнитель Автор и…" at bounding box center [432, 416] width 754 height 499
click at [790, 230] on icon "button" at bounding box center [796, 228] width 12 height 12
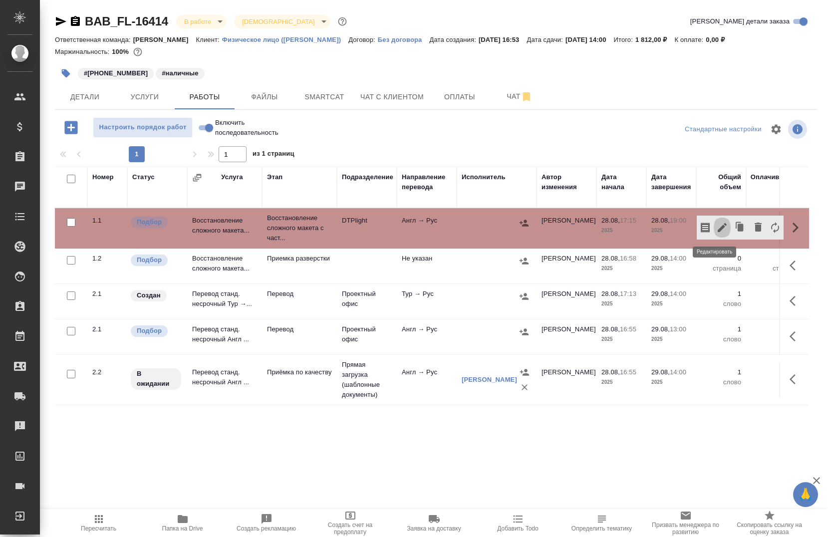
click at [717, 223] on icon "button" at bounding box center [723, 228] width 12 height 12
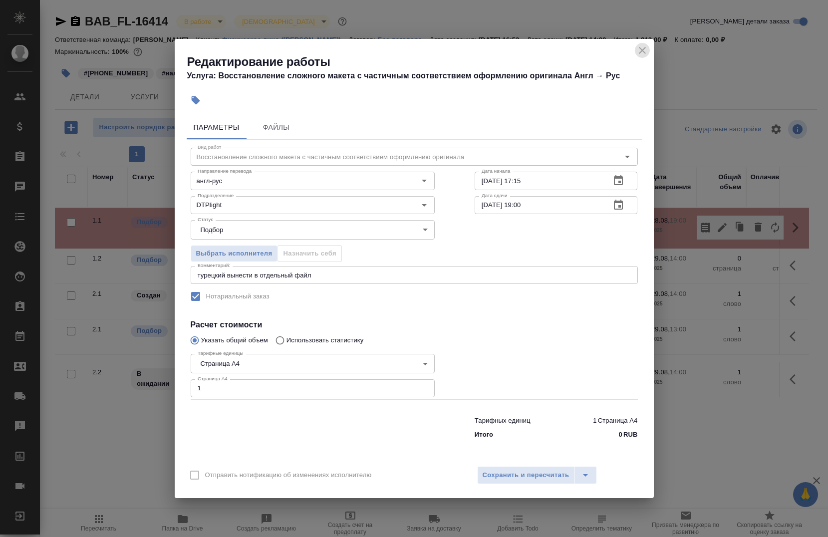
click at [641, 53] on icon "close" at bounding box center [643, 50] width 12 height 12
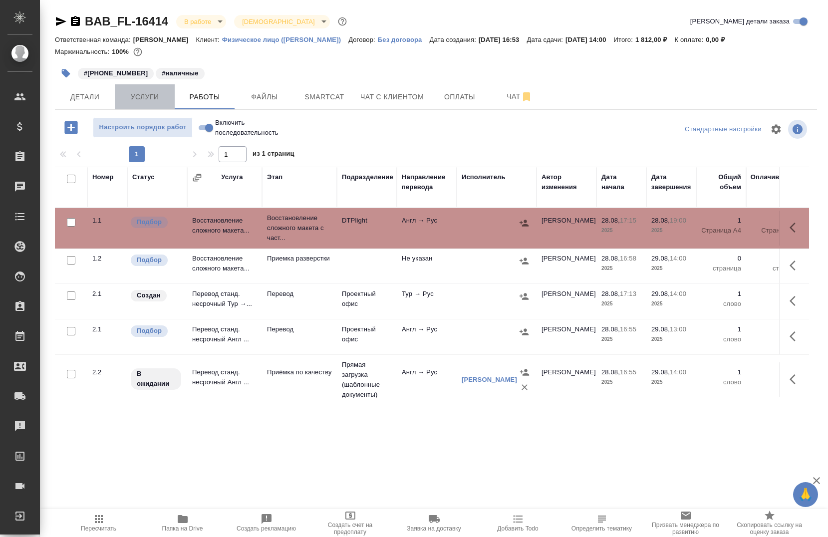
click at [147, 103] on button "Услуги" at bounding box center [145, 96] width 60 height 25
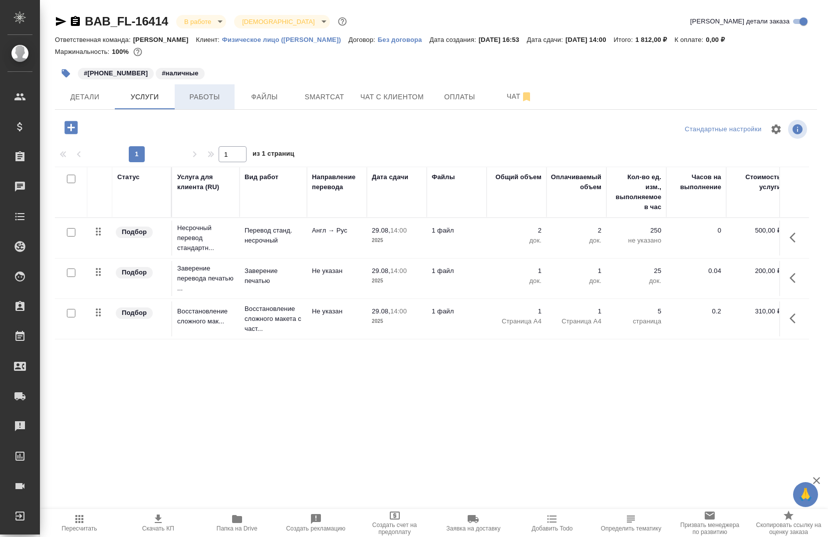
click at [204, 91] on span "Работы" at bounding box center [205, 97] width 48 height 12
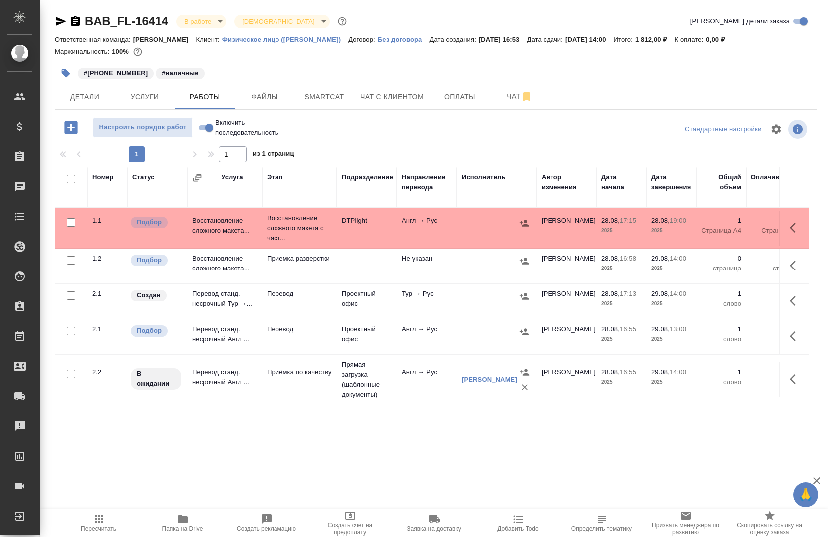
click at [181, 523] on icon "button" at bounding box center [183, 519] width 10 height 8
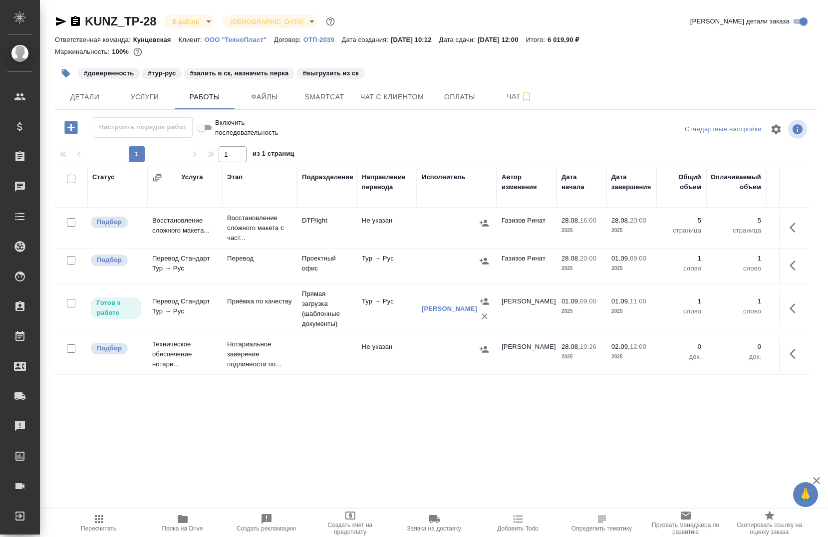
click at [185, 519] on icon "button" at bounding box center [183, 519] width 10 height 8
click at [66, 21] on icon "button" at bounding box center [61, 21] width 12 height 12
click at [75, 21] on icon "button" at bounding box center [75, 21] width 12 height 12
click at [790, 226] on icon "button" at bounding box center [796, 228] width 12 height 12
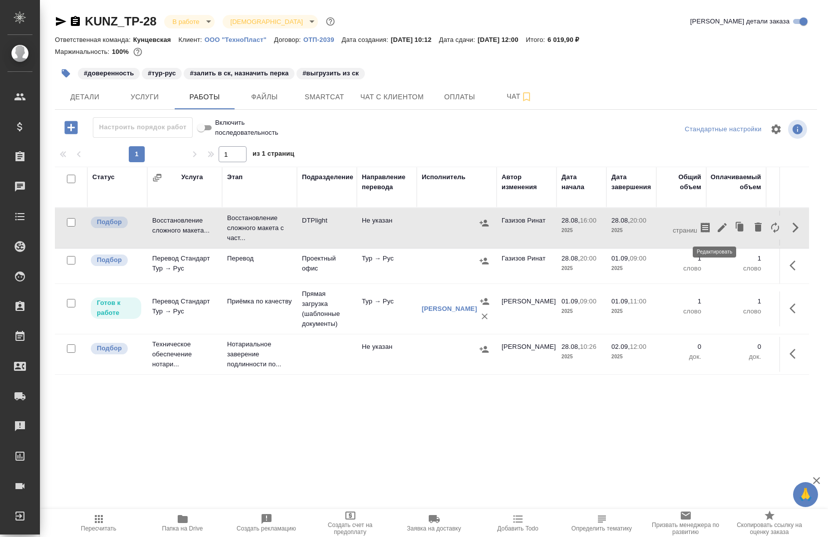
click at [717, 225] on icon "button" at bounding box center [723, 228] width 12 height 12
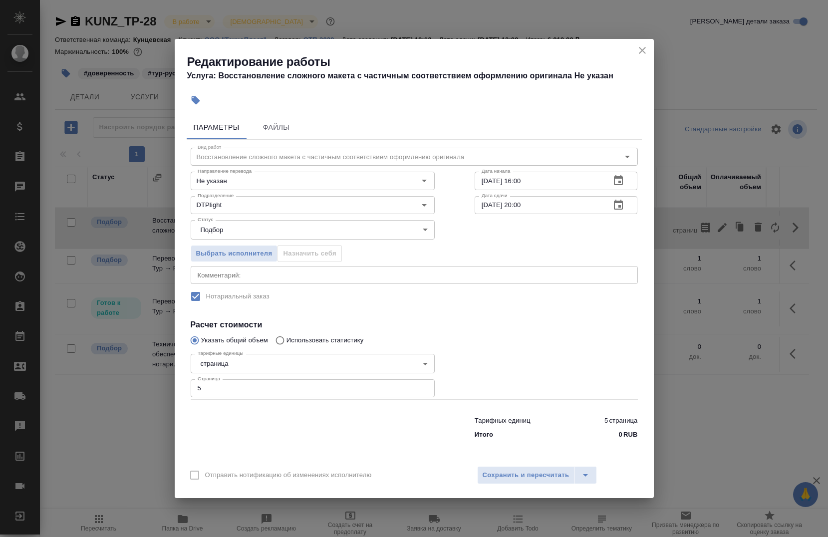
click at [643, 47] on icon "close" at bounding box center [643, 50] width 12 height 12
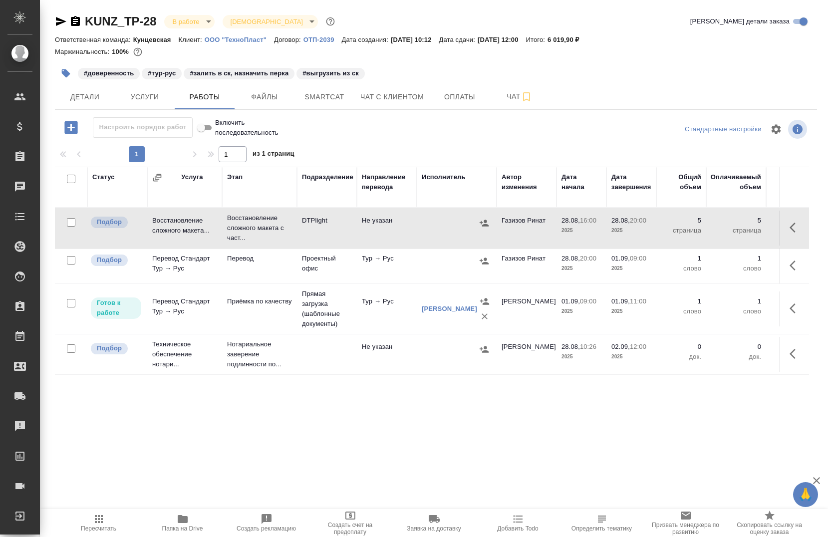
click at [180, 522] on icon "button" at bounding box center [183, 519] width 10 height 8
click at [784, 236] on button "button" at bounding box center [796, 228] width 24 height 24
click at [717, 223] on icon "button" at bounding box center [723, 228] width 12 height 12
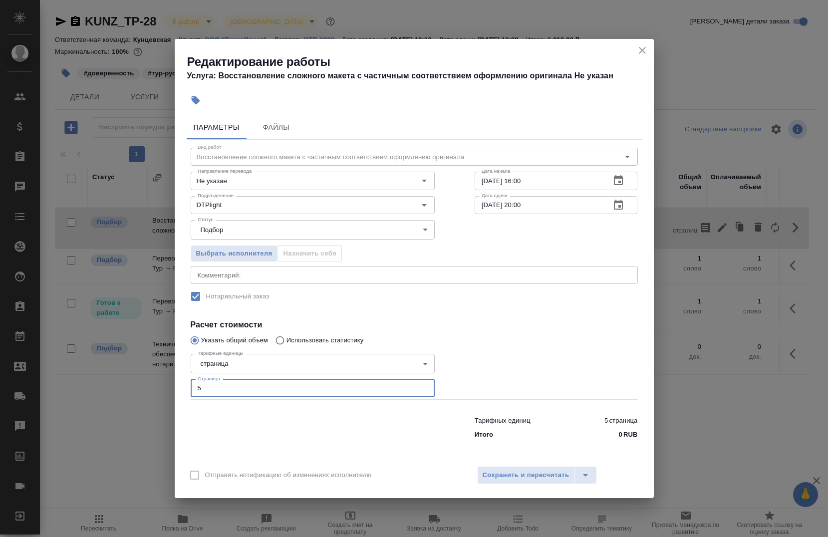
click at [290, 388] on input "5" at bounding box center [313, 388] width 244 height 18
type input "1"
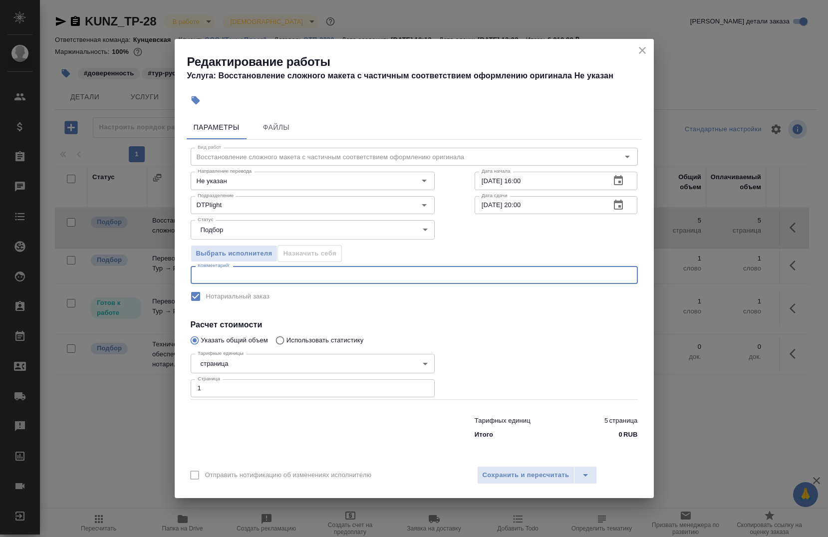
click at [232, 276] on textarea at bounding box center [414, 275] width 433 height 7
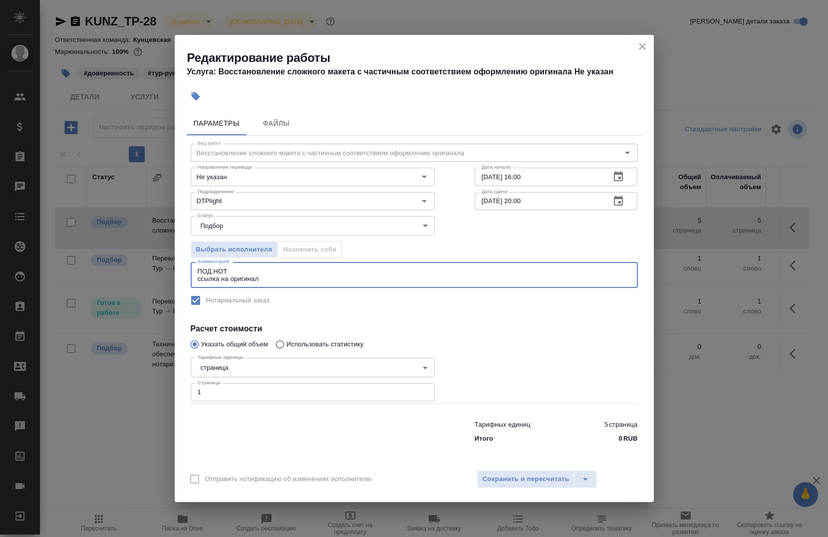
paste textarea "https://drive.awatera.com/s/eKfTWaJKgjJNkwp"
type textarea "ПОД НОТ ссылка на оригинал https://drive.awatera.com/s/eKfTWaJKgjJNkwp"
click at [553, 181] on input "28.08.2025 16:00" at bounding box center [539, 177] width 128 height 18
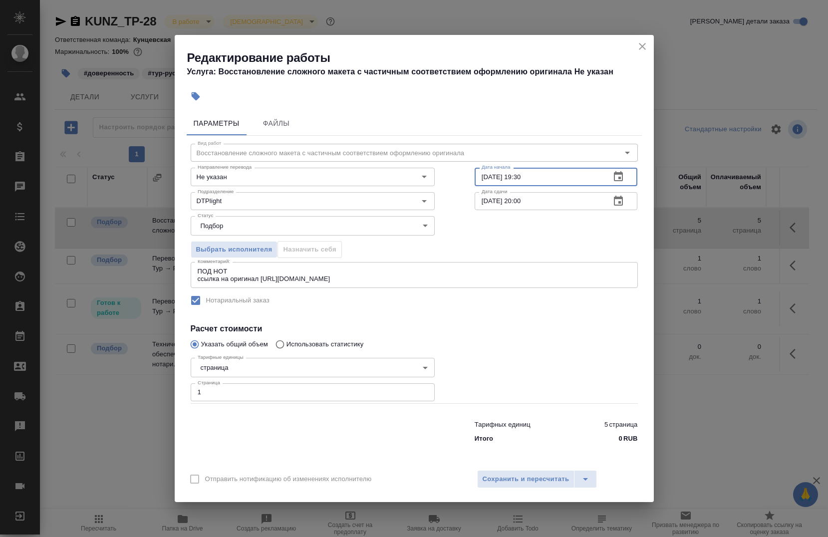
type input "28.08.2025 19:30"
click at [549, 201] on input "28.08.2025 20:00" at bounding box center [539, 201] width 128 height 18
type input "28.08.2025 21:30"
click at [514, 470] on button "Сохранить и пересчитать" at bounding box center [526, 479] width 98 height 18
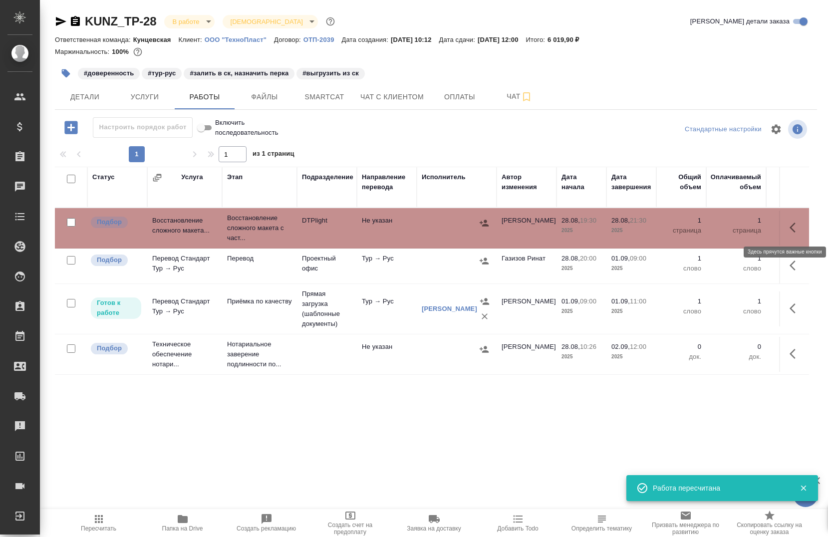
click at [790, 229] on icon "button" at bounding box center [796, 228] width 12 height 12
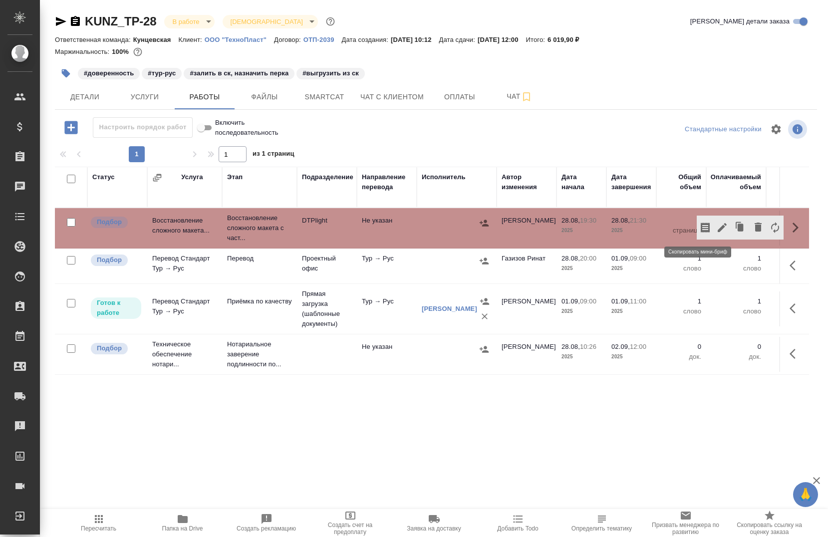
click at [702, 233] on icon "button" at bounding box center [706, 228] width 12 height 12
click at [619, 433] on div "Статус Услуга Этап Подразделение Направление перевода Исполнитель Автор изменен…" at bounding box center [432, 416] width 754 height 499
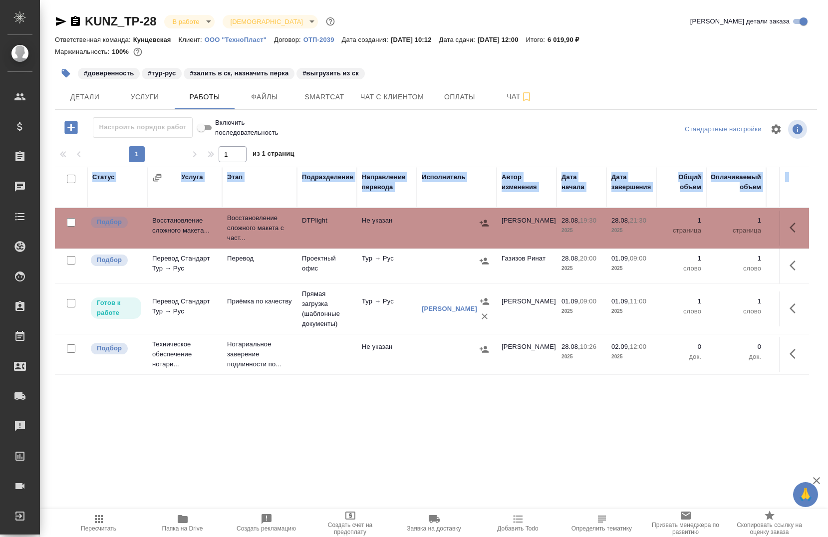
click at [619, 433] on div "Статус Услуга Этап Подразделение Направление перевода Исполнитель Автор изменен…" at bounding box center [432, 416] width 754 height 499
